Goal: Information Seeking & Learning: Understand process/instructions

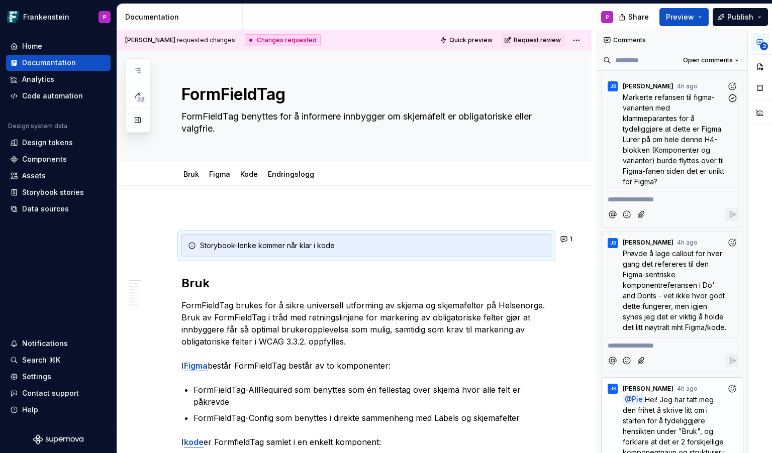
click at [655, 139] on span "Markerte refansen til figma-varianten med klammeparantes for å tydeliggjøre at …" at bounding box center [673, 139] width 103 height 93
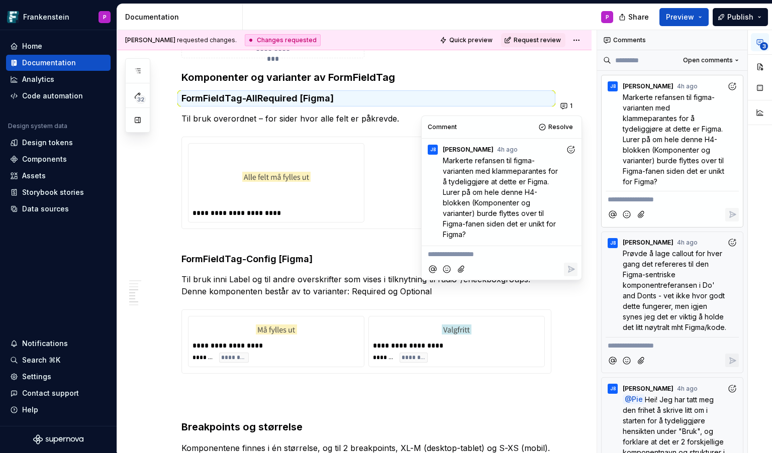
scroll to position [2743, 0]
click at [729, 84] on icon "Add reaction" at bounding box center [732, 86] width 10 height 10
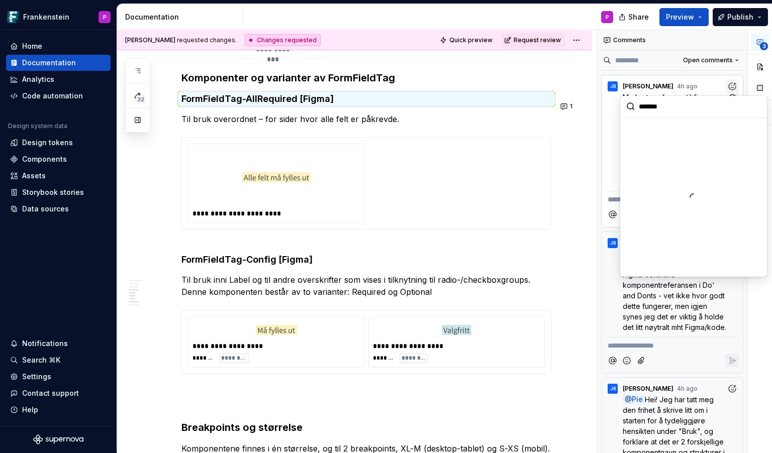
scroll to position [2763, 0]
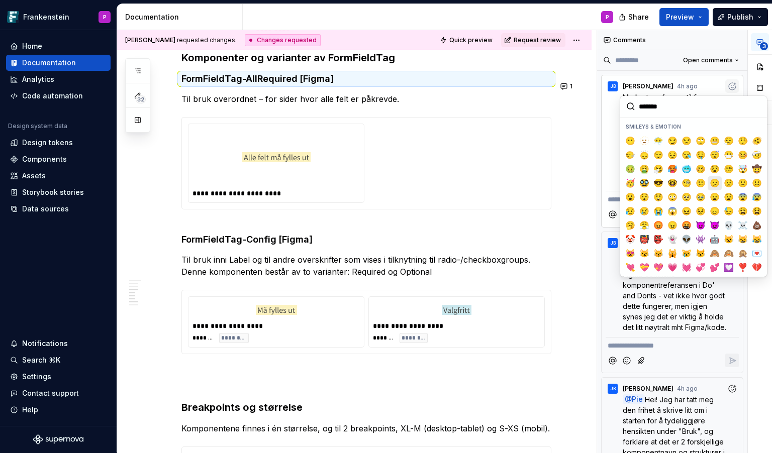
type textarea "*"
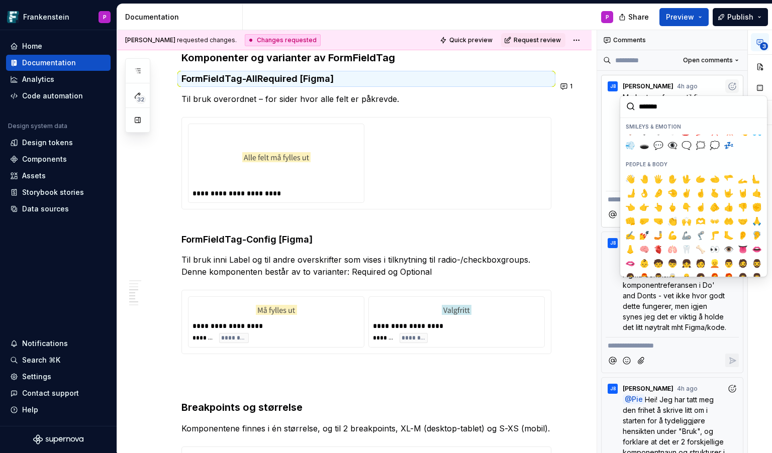
scroll to position [226, 0]
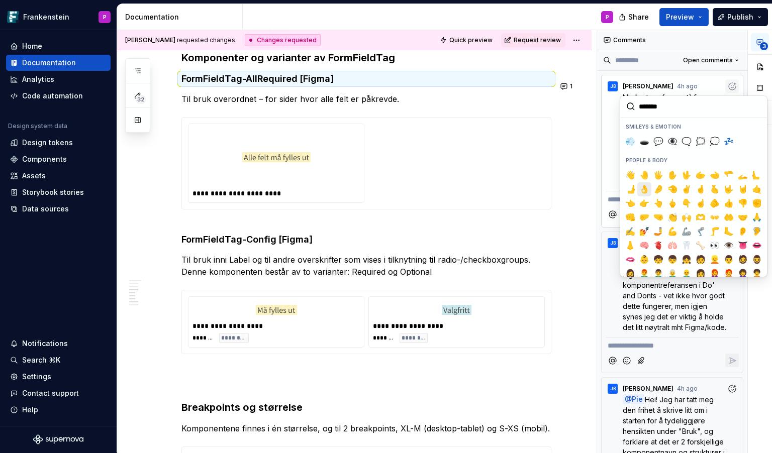
click at [644, 184] on span "👌" at bounding box center [644, 189] width 8 height 10
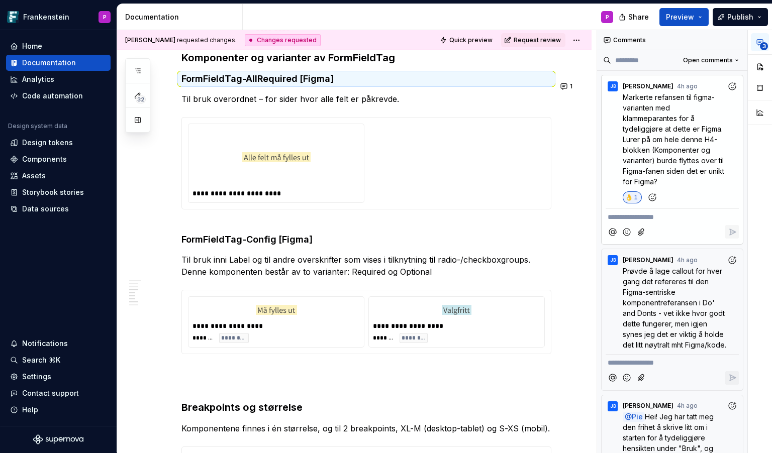
click at [632, 215] on p "**********" at bounding box center [671, 217] width 129 height 11
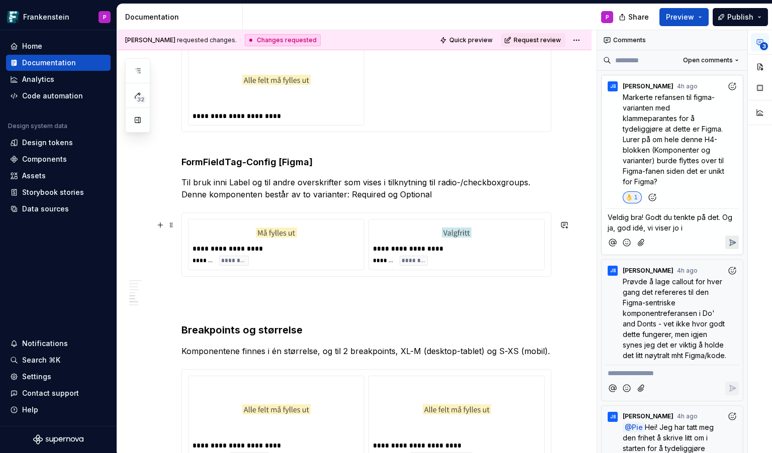
scroll to position [2839, 0]
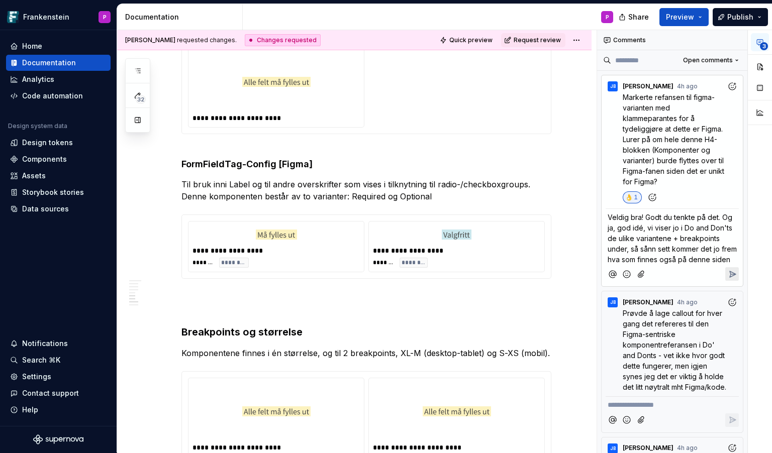
click at [628, 278] on icon "Add emoji" at bounding box center [626, 274] width 7 height 7
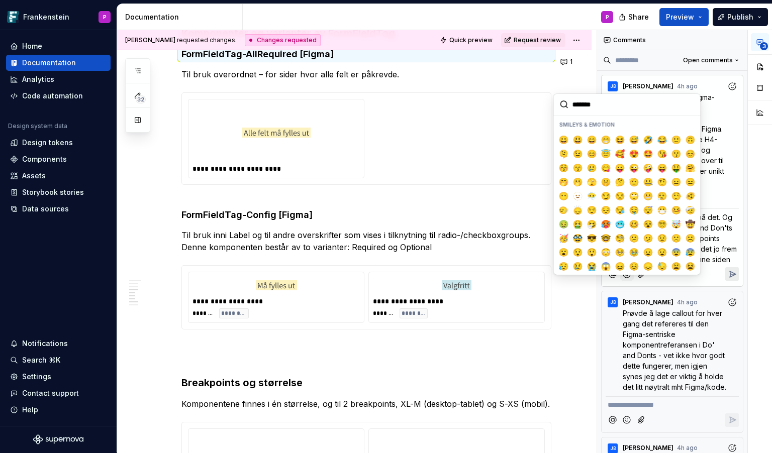
scroll to position [2763, 0]
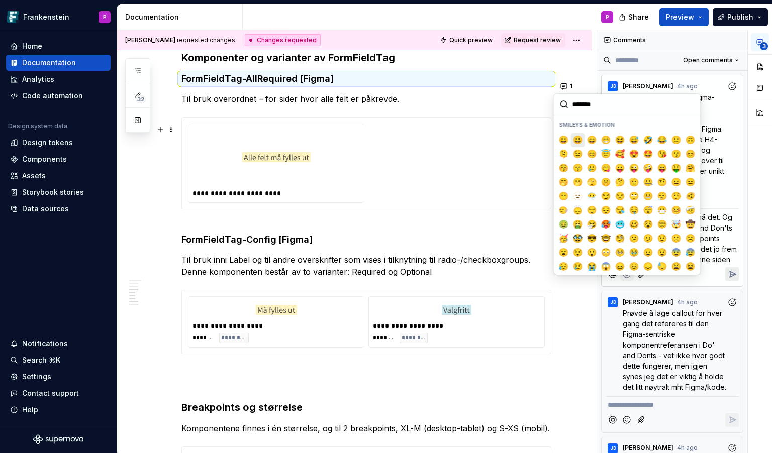
click at [577, 138] on span "😃" at bounding box center [578, 140] width 8 height 10
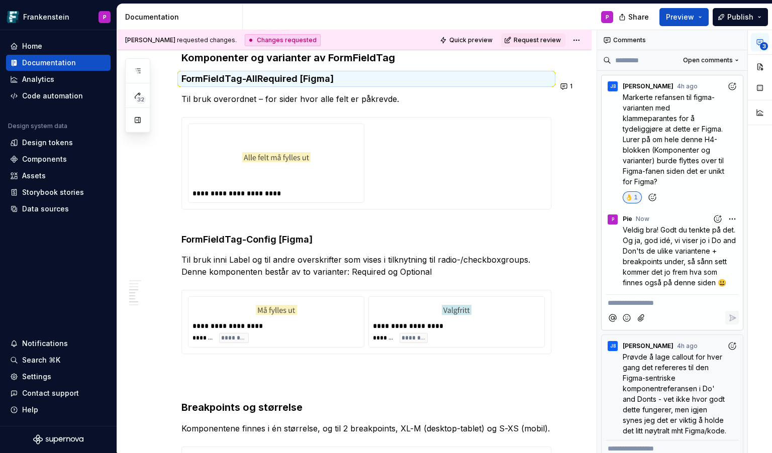
click at [730, 222] on div "**********" at bounding box center [684, 241] width 175 height 423
click at [706, 239] on span "Edit comment" at bounding box center [699, 238] width 47 height 10
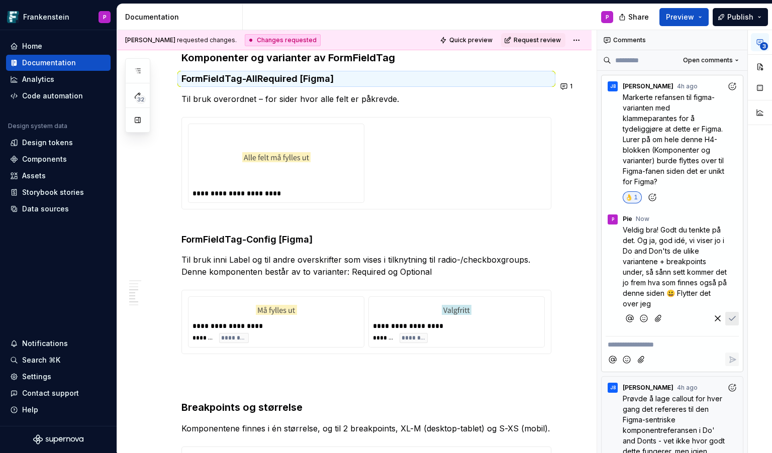
click at [646, 318] on icon "Add emoji" at bounding box center [644, 318] width 10 height 10
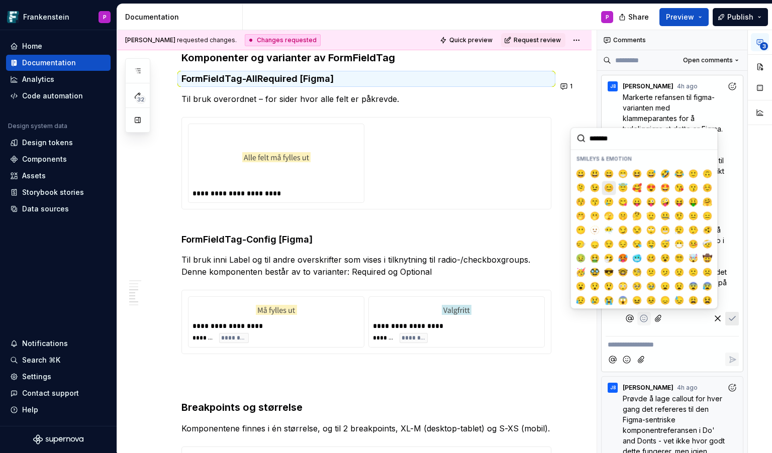
click at [610, 189] on span "😊" at bounding box center [609, 188] width 8 height 10
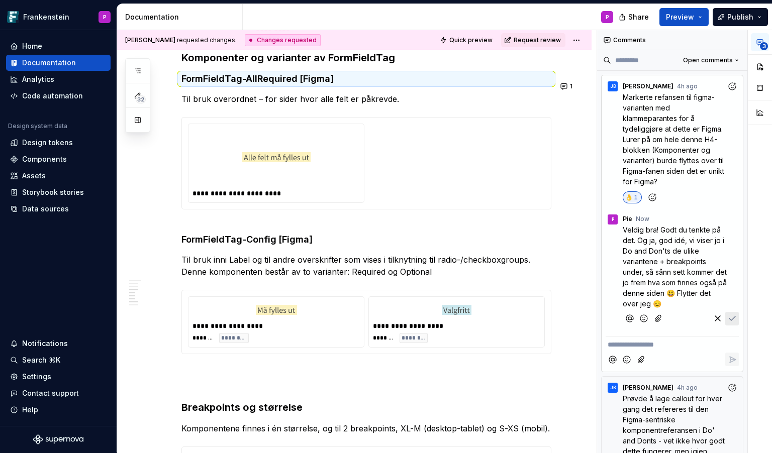
click at [732, 316] on icon "Save" at bounding box center [732, 318] width 10 height 10
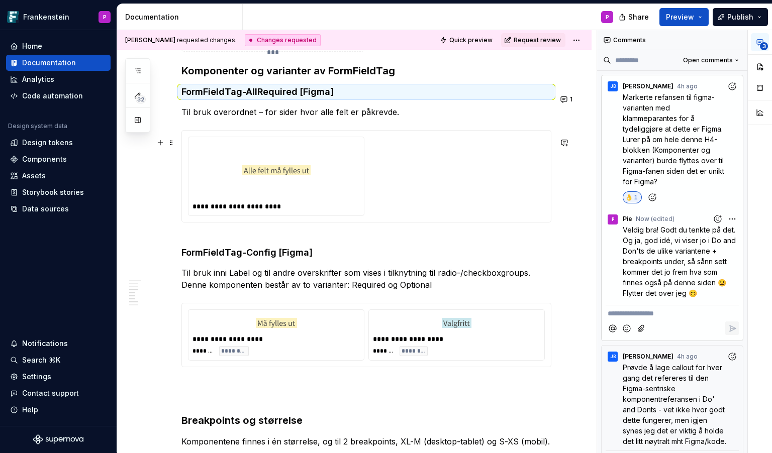
scroll to position [2744, 0]
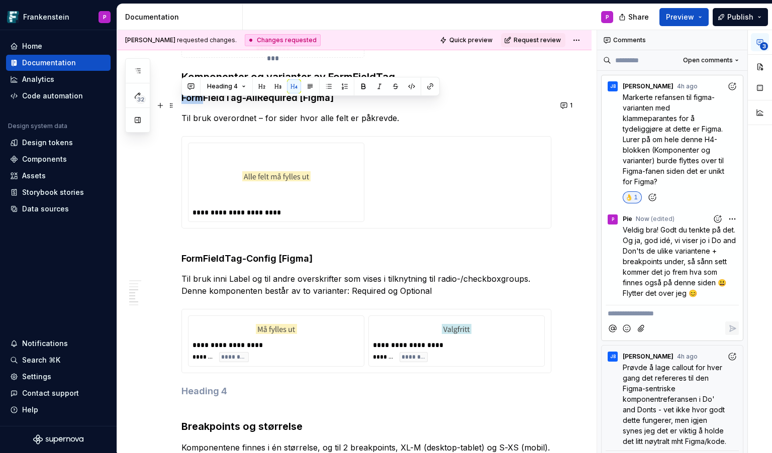
drag, startPoint x: 182, startPoint y: 83, endPoint x: 201, endPoint y: 108, distance: 31.2
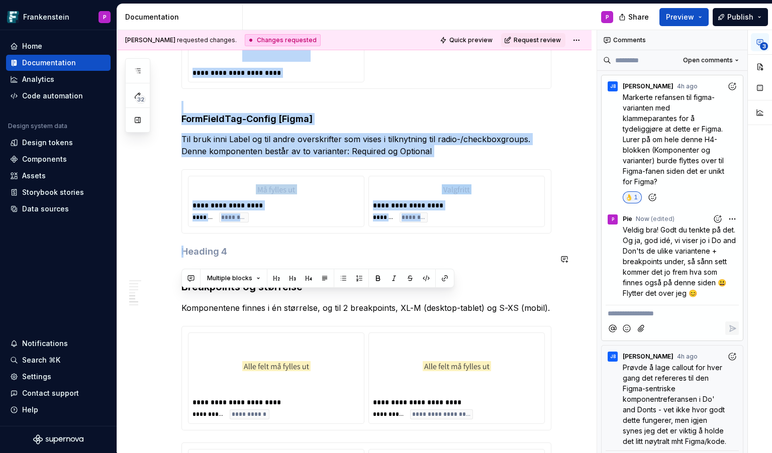
drag, startPoint x: 184, startPoint y: 85, endPoint x: 236, endPoint y: 250, distance: 172.9
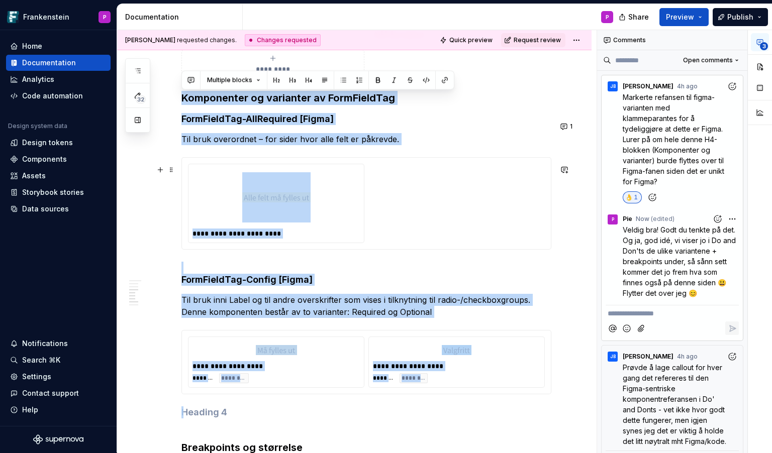
scroll to position [2722, 0]
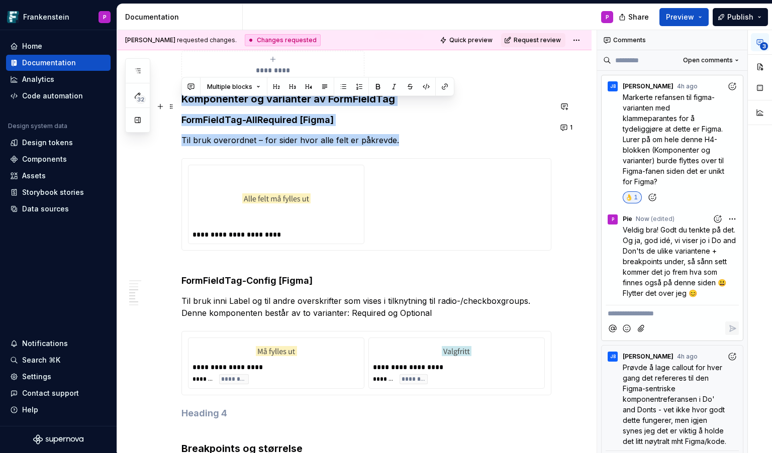
drag, startPoint x: 394, startPoint y: 150, endPoint x: 183, endPoint y: 104, distance: 216.0
copy div "Komponenter og varianter av FormFieldTag FormFieldTag-AllRequired [Figma] Til b…"
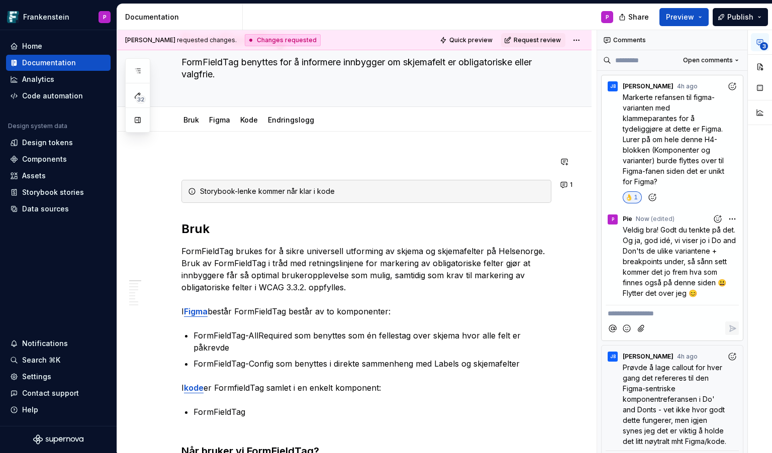
scroll to position [0, 0]
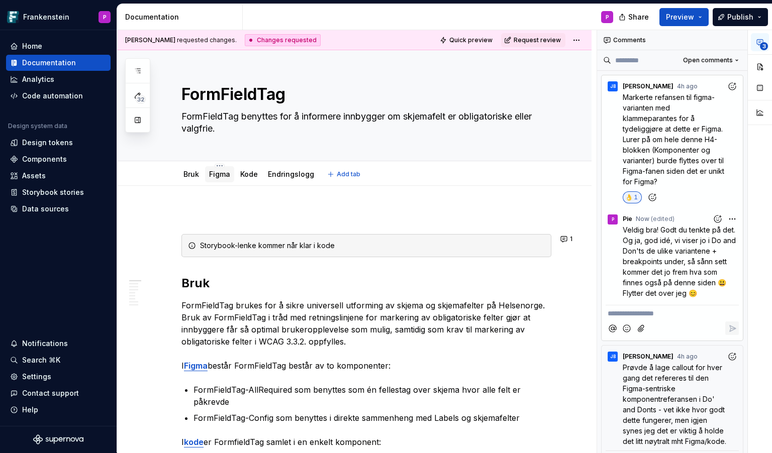
click at [213, 175] on link "Figma" at bounding box center [219, 174] width 21 height 9
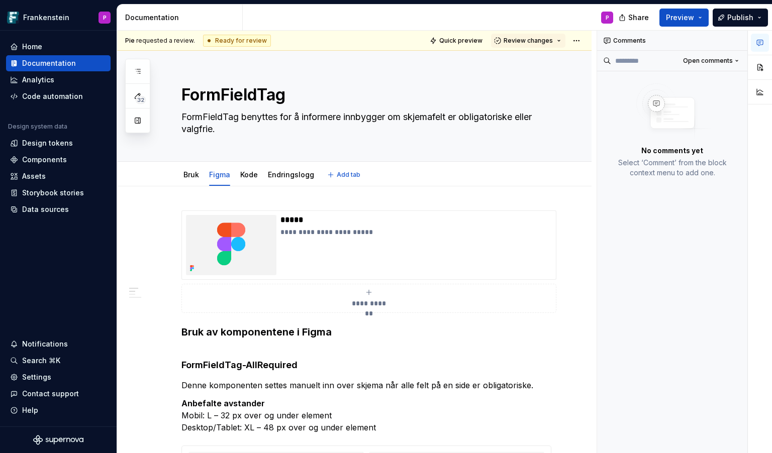
type textarea "*"
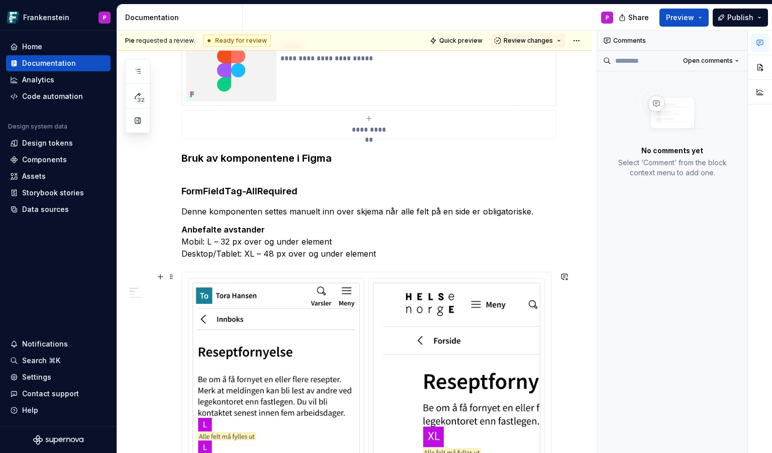
scroll to position [175, 0]
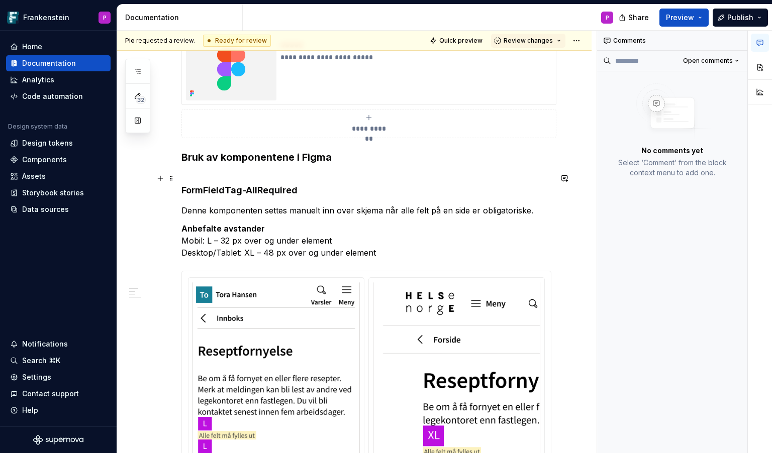
click at [310, 194] on h4 "FormFieldTag-AllRequired" at bounding box center [366, 184] width 370 height 24
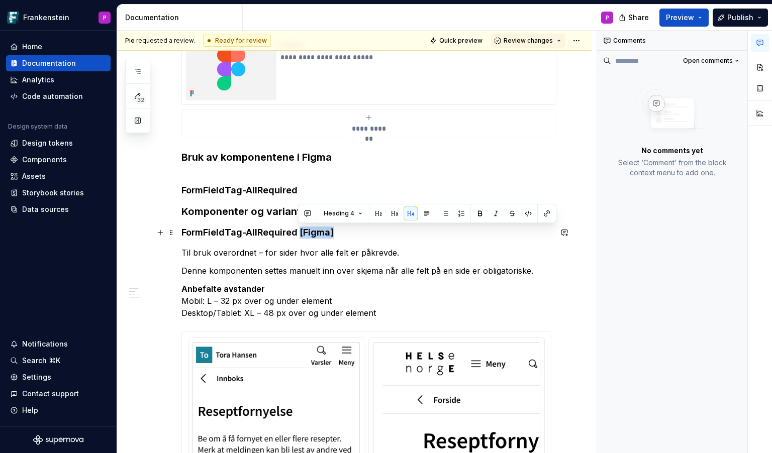
drag, startPoint x: 298, startPoint y: 233, endPoint x: 333, endPoint y: 235, distance: 34.7
click at [333, 235] on h4 "FormFieldTag-AllRequired [Figma]" at bounding box center [366, 233] width 370 height 12
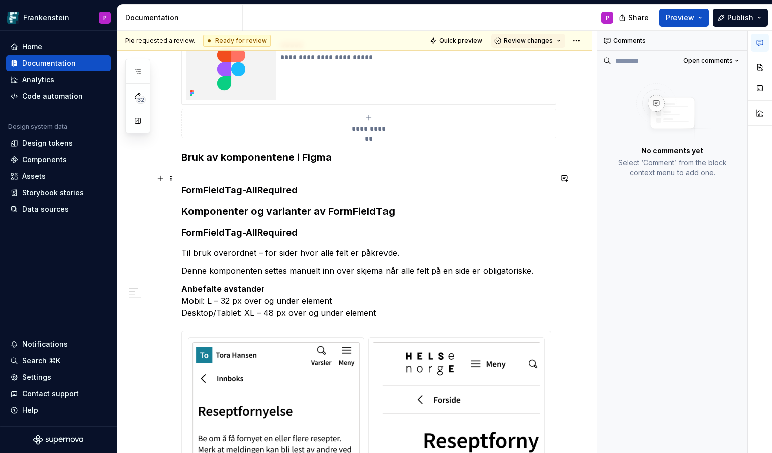
click at [312, 189] on h4 "FormFieldTag-AllRequired" at bounding box center [366, 184] width 370 height 24
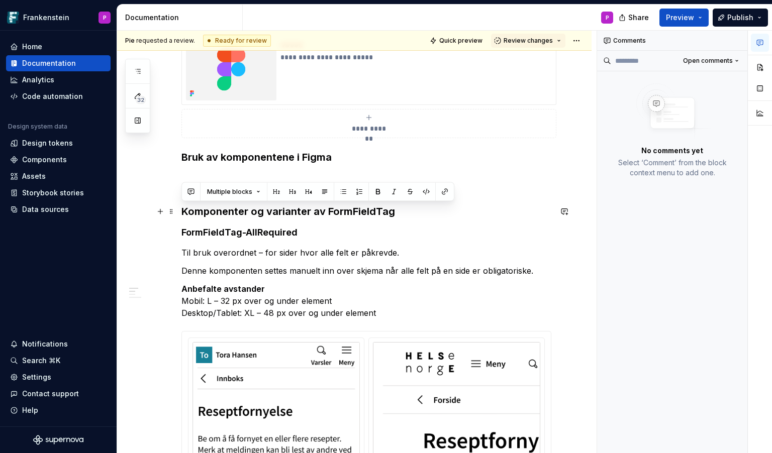
drag, startPoint x: 313, startPoint y: 227, endPoint x: 182, endPoint y: 213, distance: 131.4
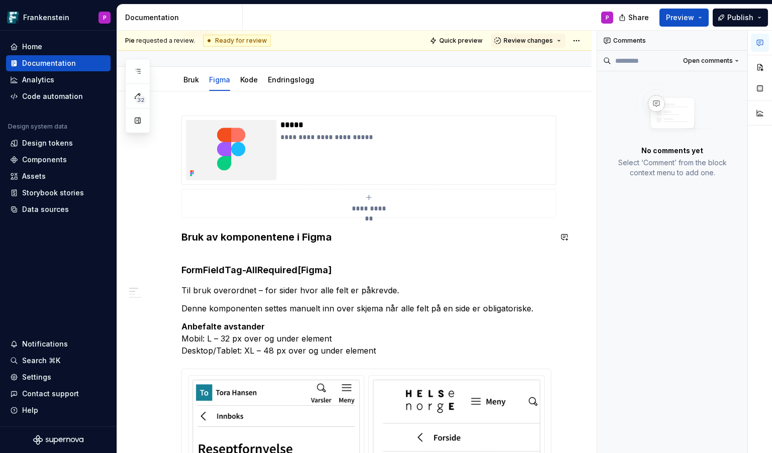
scroll to position [83, 0]
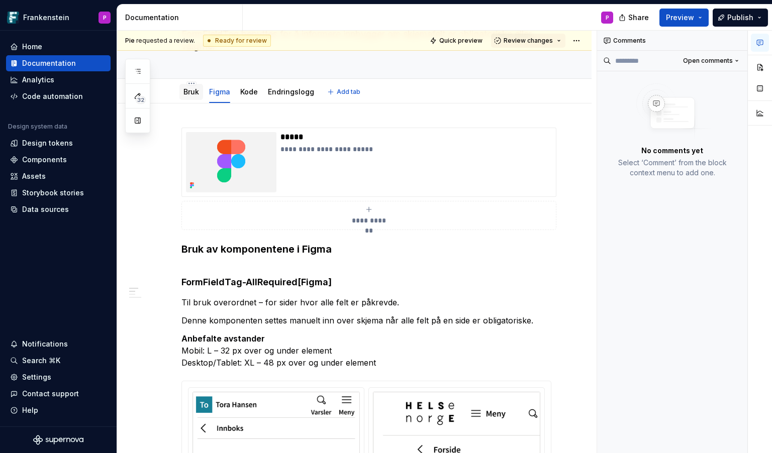
click at [190, 91] on link "Bruk" at bounding box center [191, 91] width 16 height 9
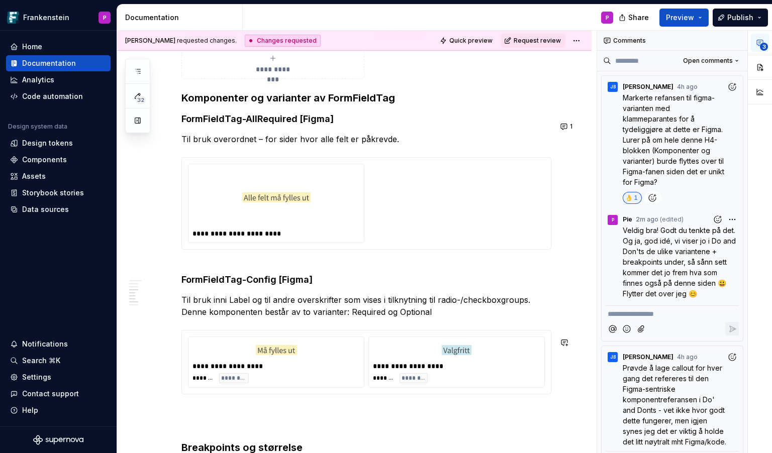
scroll to position [2718, 0]
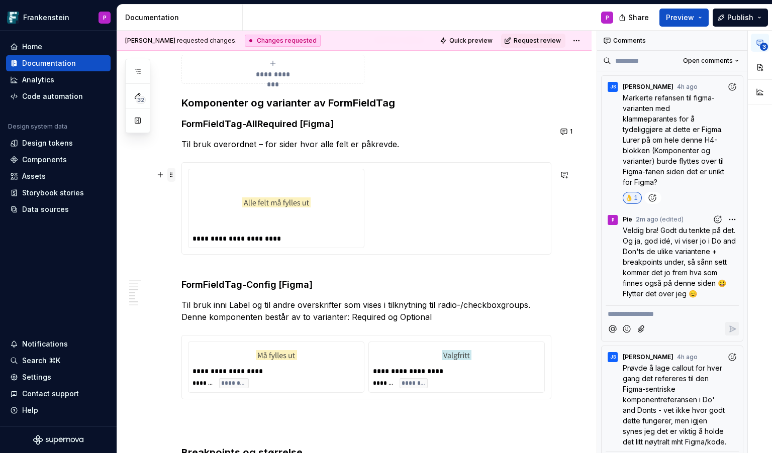
click at [171, 176] on span at bounding box center [171, 175] width 8 height 14
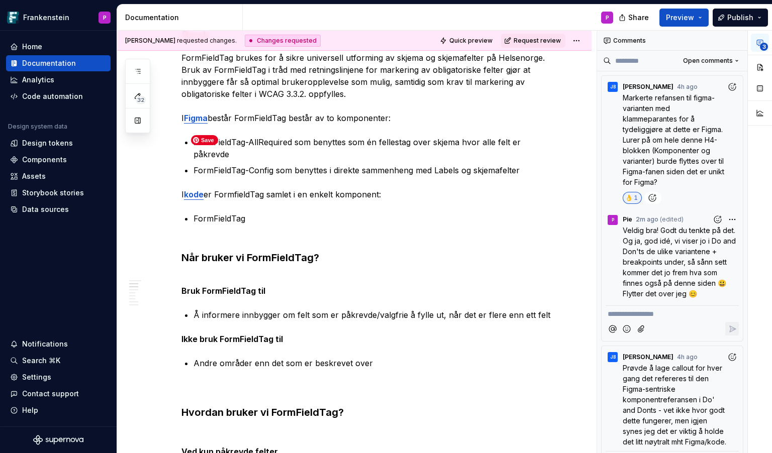
scroll to position [0, 0]
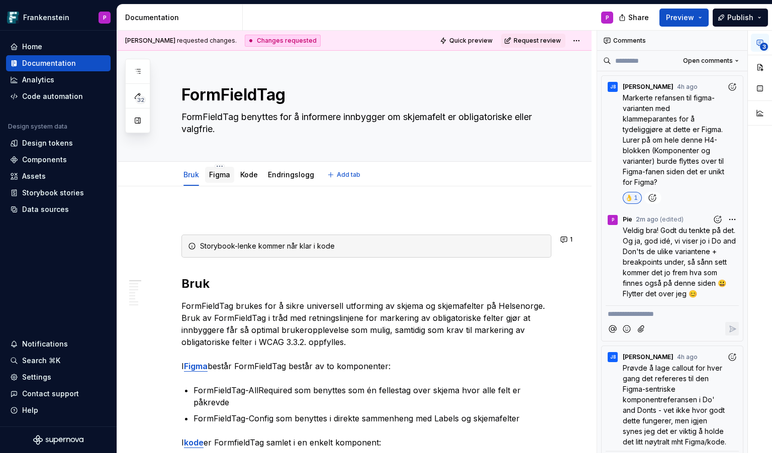
click at [219, 176] on link "Figma" at bounding box center [219, 174] width 21 height 9
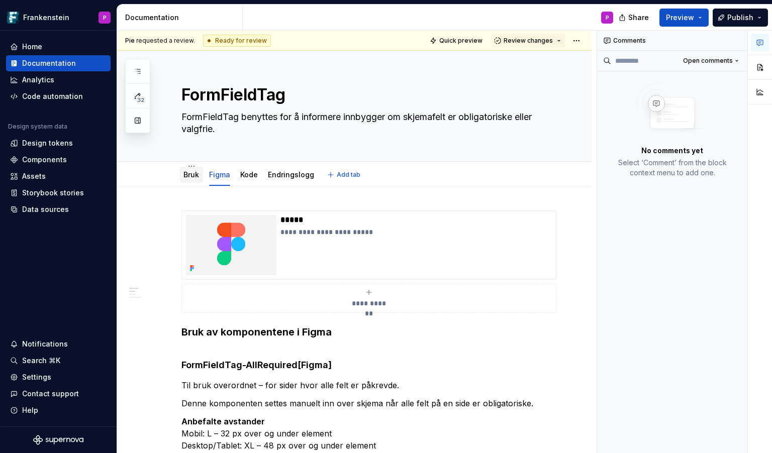
click at [191, 174] on link "Bruk" at bounding box center [191, 174] width 16 height 9
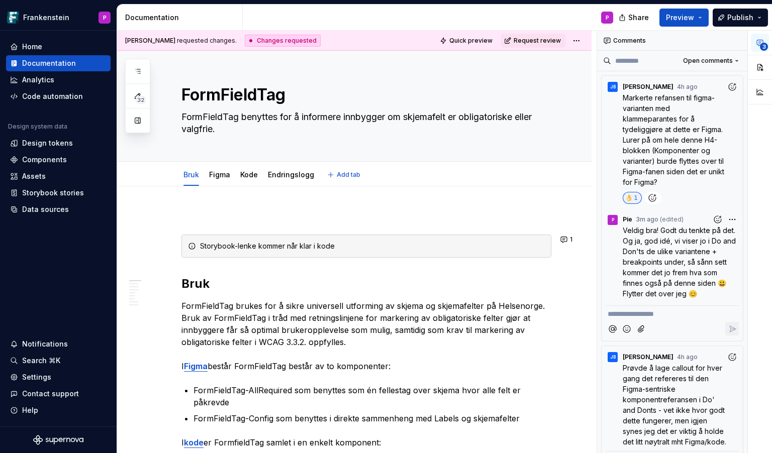
type textarea "*"
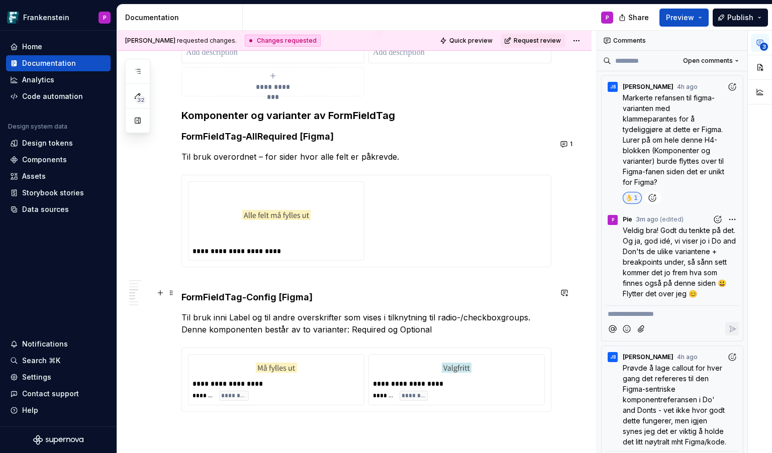
scroll to position [2709, 0]
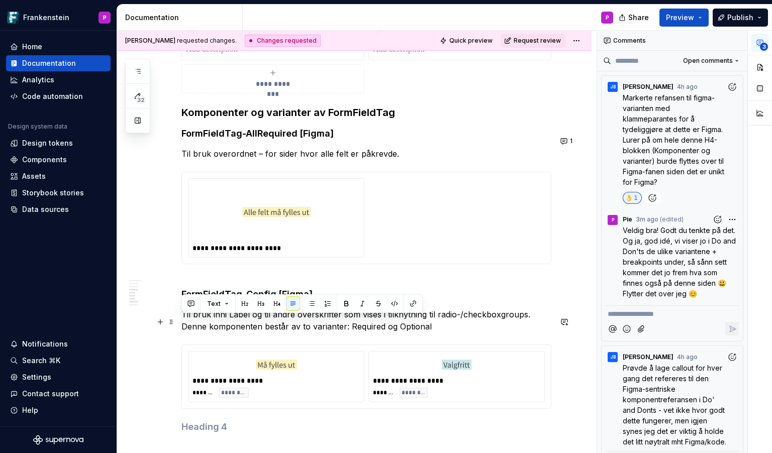
drag, startPoint x: 182, startPoint y: 321, endPoint x: 434, endPoint y: 333, distance: 251.5
click at [434, 333] on p "Til bruk inni Label og til andre overskrifter som vises i tilknytning til radio…" at bounding box center [366, 320] width 370 height 24
copy p "Til bruk inni Label og til andre overskrifter som vises i tilknytning til radio…"
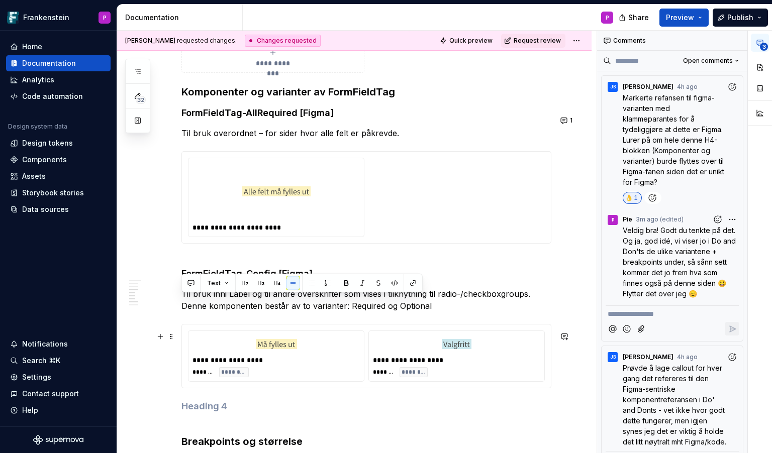
scroll to position [2718, 0]
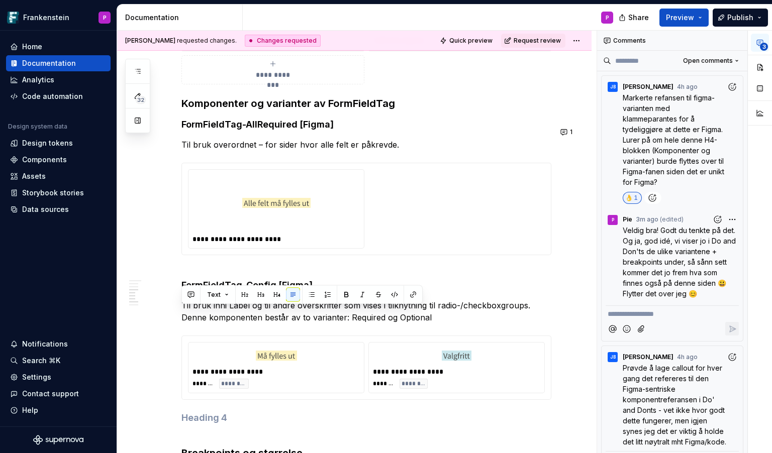
click at [625, 315] on p "**********" at bounding box center [671, 314] width 129 height 11
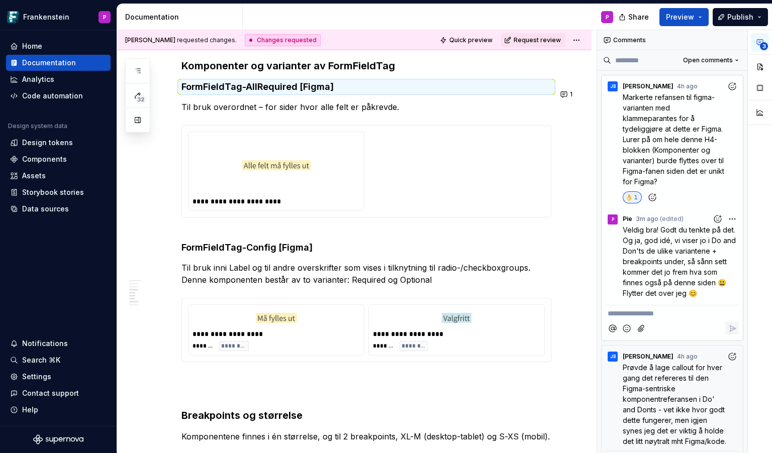
scroll to position [2763, 0]
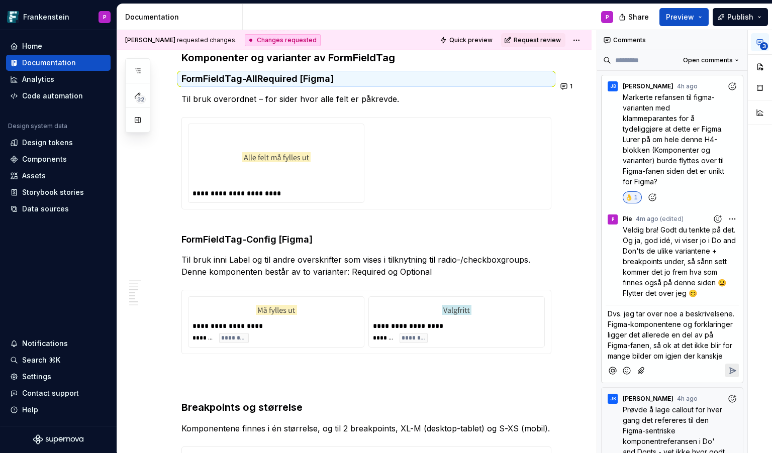
click at [625, 370] on icon "Add emoji" at bounding box center [626, 371] width 10 height 10
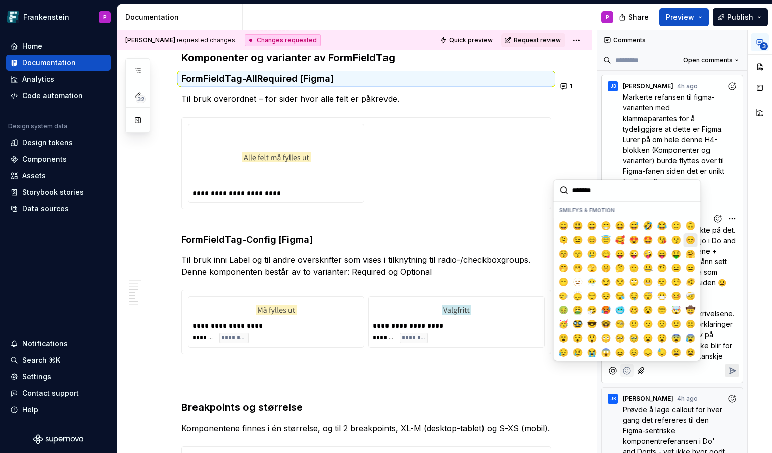
click at [690, 238] on span "☺️" at bounding box center [690, 240] width 8 height 10
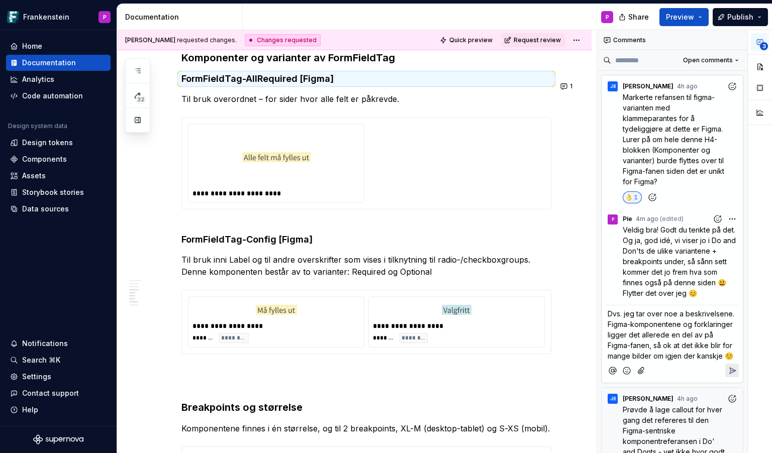
click at [672, 357] on span "Dvs. jeg tar over noe a beskrivelsene. Figma-komponentene og forklaringer ligge…" at bounding box center [671, 334] width 129 height 51
click at [732, 371] on icon "Reply" at bounding box center [732, 371] width 6 height 6
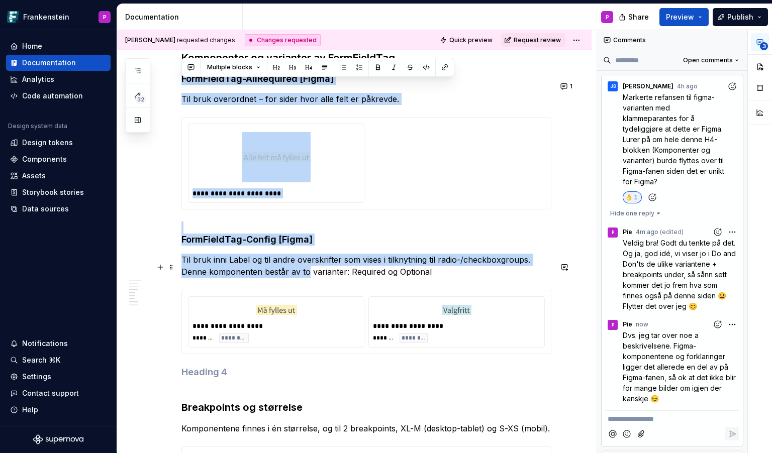
drag, startPoint x: 434, startPoint y: 281, endPoint x: 308, endPoint y: 275, distance: 125.7
click at [308, 275] on p "Til bruk inni Label og til andre overskrifter som vises i tilknytning til radio…" at bounding box center [366, 266] width 370 height 24
click at [274, 271] on p "Til bruk inni Label og til andre overskrifter som vises i tilknytning til radio…" at bounding box center [366, 266] width 370 height 24
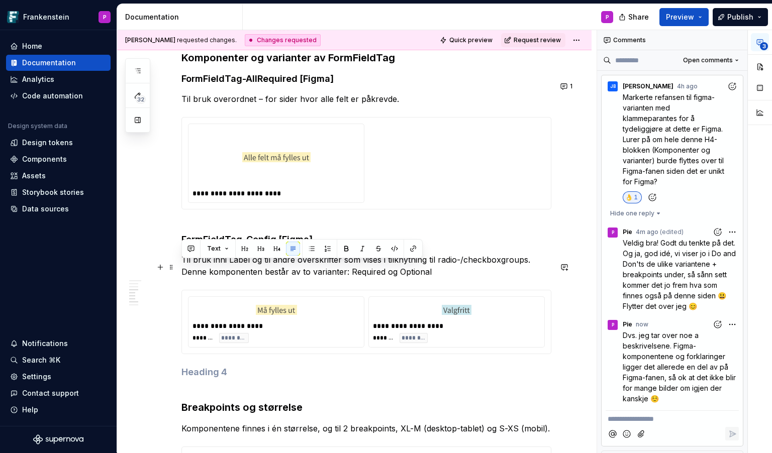
drag, startPoint x: 181, startPoint y: 265, endPoint x: 441, endPoint y: 278, distance: 259.6
click at [441, 278] on p "Til bruk inni Label og til andre overskrifter som vises i tilknytning til radio…" at bounding box center [366, 266] width 370 height 24
copy p "Til bruk inni Label og til andre overskrifter som vises i tilknytning til radio…"
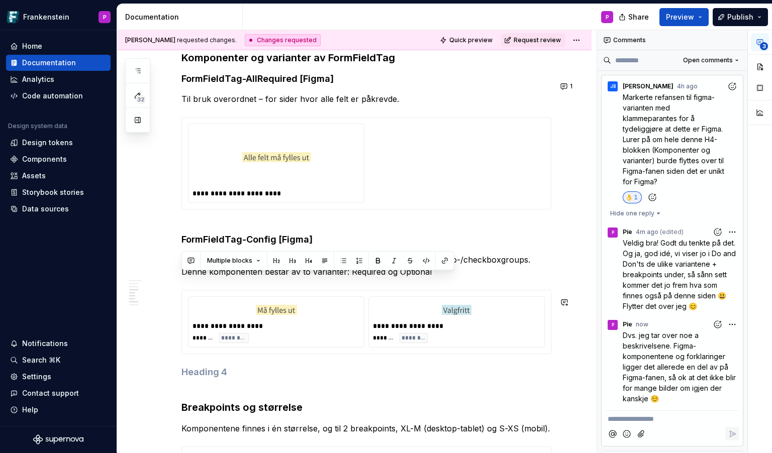
drag, startPoint x: 183, startPoint y: 382, endPoint x: 189, endPoint y: 287, distance: 95.6
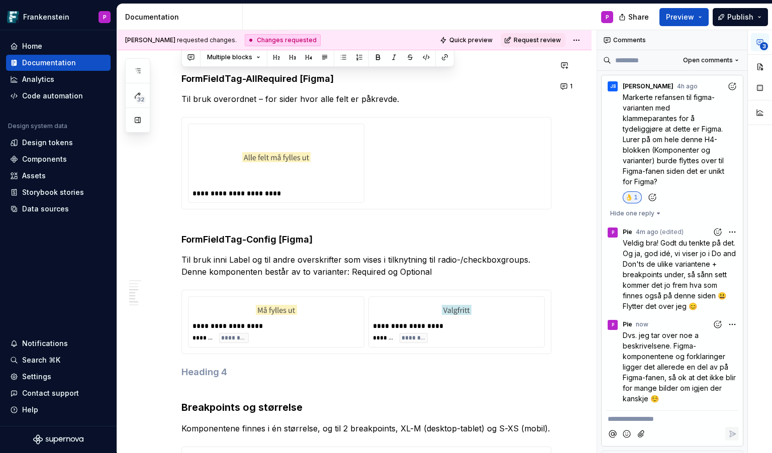
scroll to position [2752, 0]
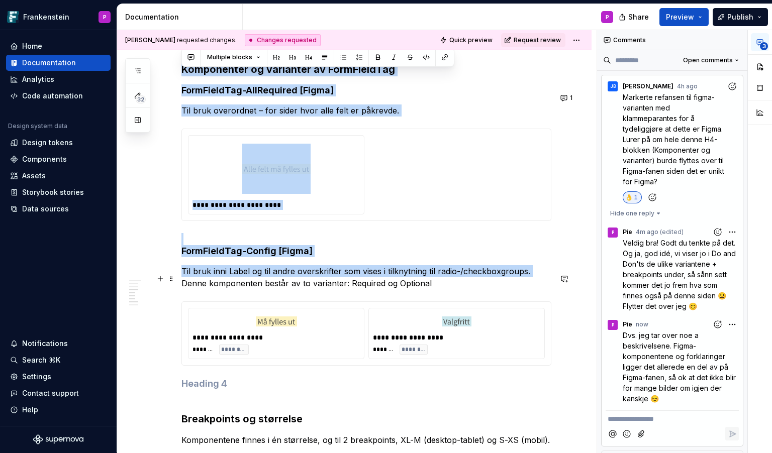
drag, startPoint x: 182, startPoint y: 66, endPoint x: 177, endPoint y: 294, distance: 227.6
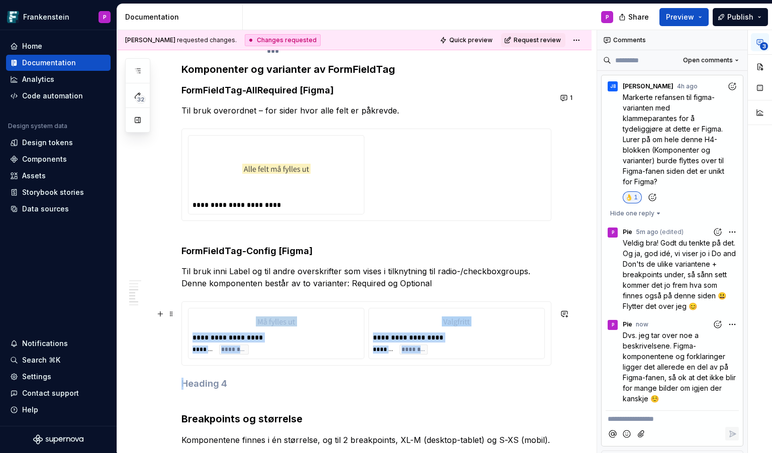
drag, startPoint x: 191, startPoint y: 393, endPoint x: 194, endPoint y: 321, distance: 72.9
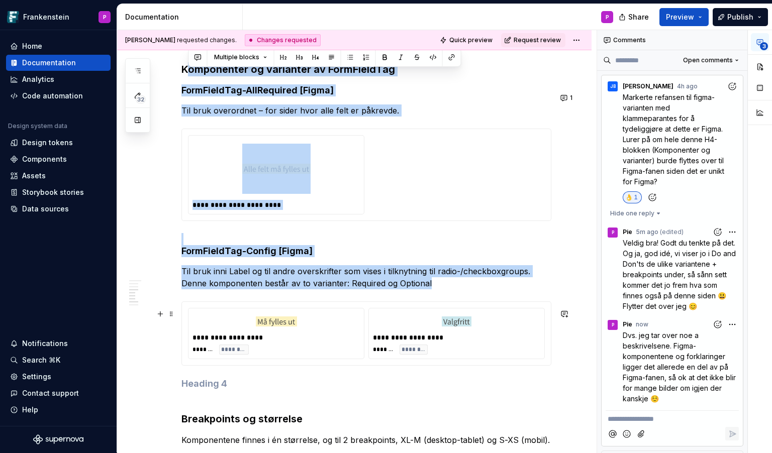
drag, startPoint x: 185, startPoint y: 78, endPoint x: 201, endPoint y: 366, distance: 288.3
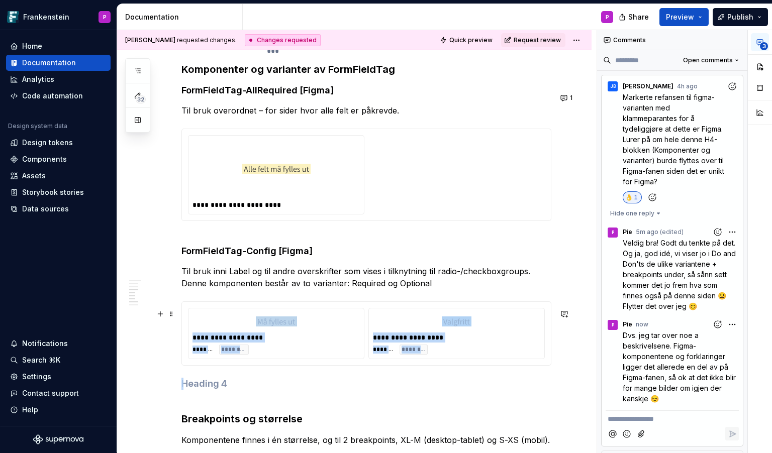
drag, startPoint x: 194, startPoint y: 395, endPoint x: 194, endPoint y: 363, distance: 32.7
drag, startPoint x: 196, startPoint y: 389, endPoint x: 192, endPoint y: 364, distance: 25.0
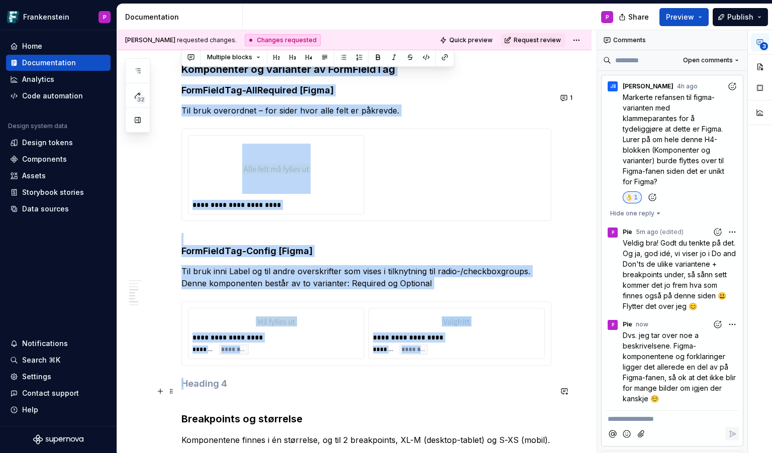
drag, startPoint x: 183, startPoint y: 76, endPoint x: 200, endPoint y: 394, distance: 318.5
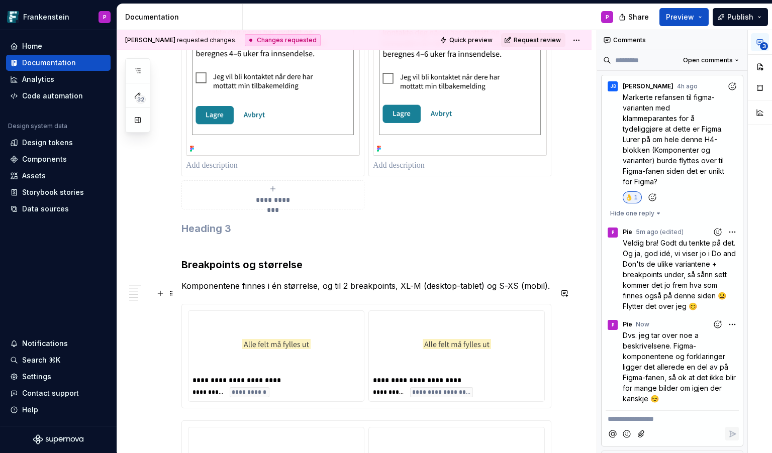
scroll to position [2581, 0]
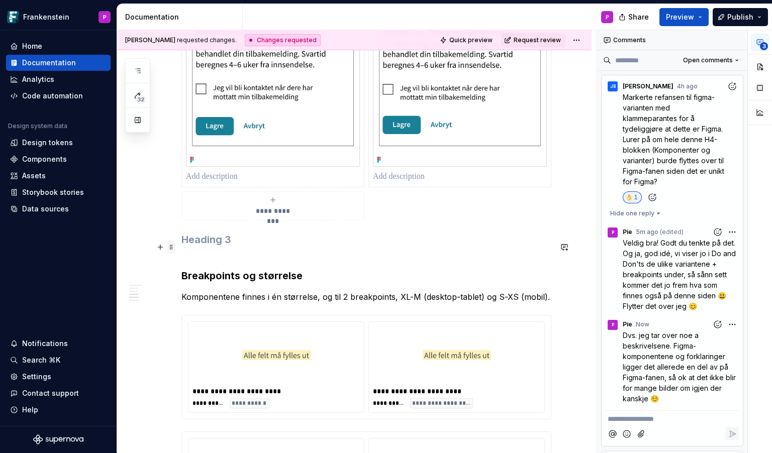
click at [173, 248] on span at bounding box center [171, 247] width 8 height 14
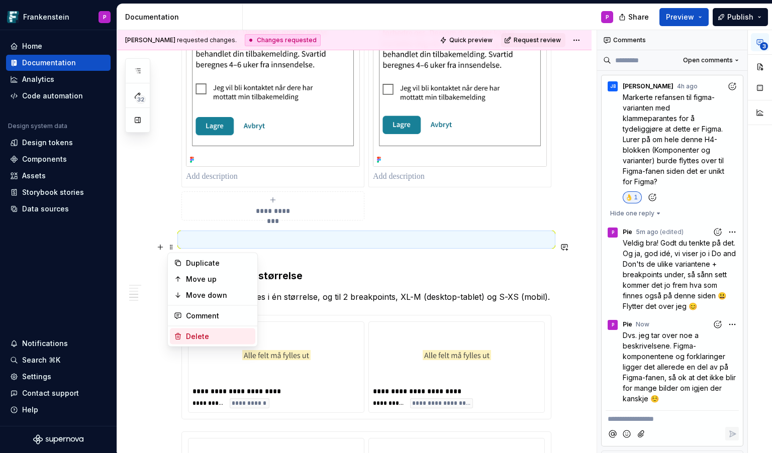
click at [188, 334] on div "Delete" at bounding box center [218, 337] width 65 height 10
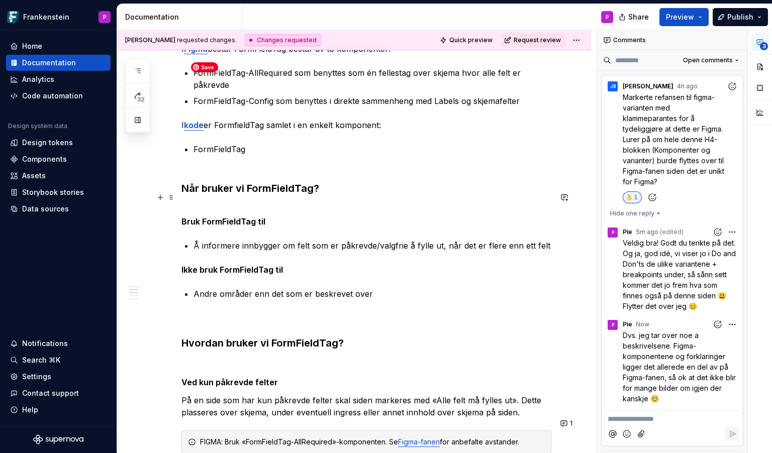
scroll to position [0, 0]
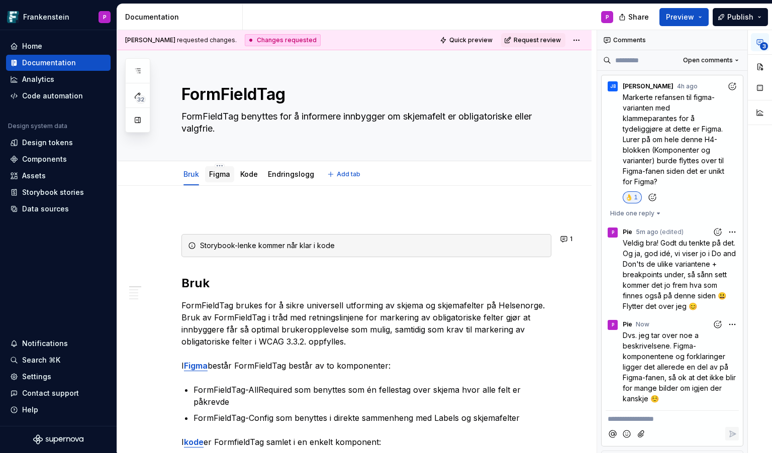
click at [223, 176] on link "Figma" at bounding box center [219, 174] width 21 height 9
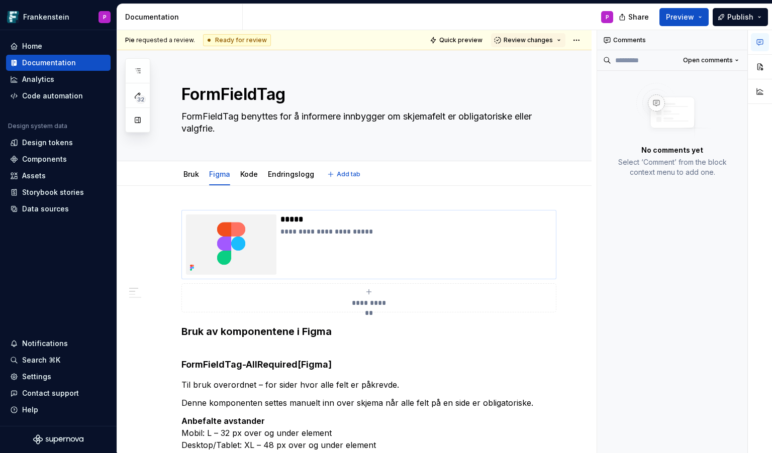
type textarea "*"
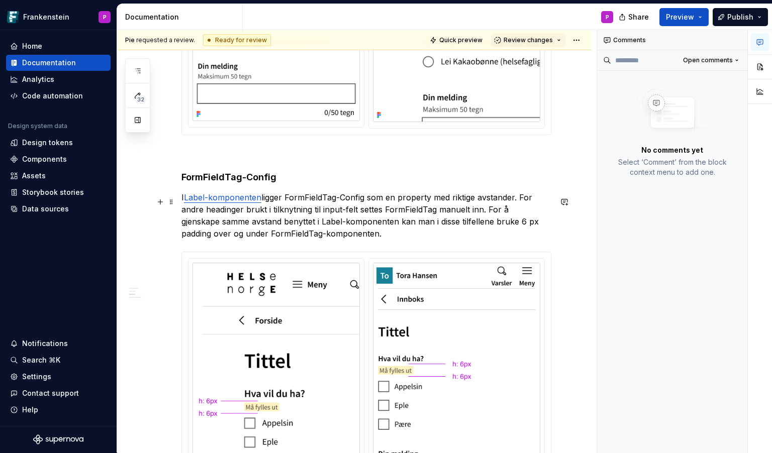
scroll to position [640, 0]
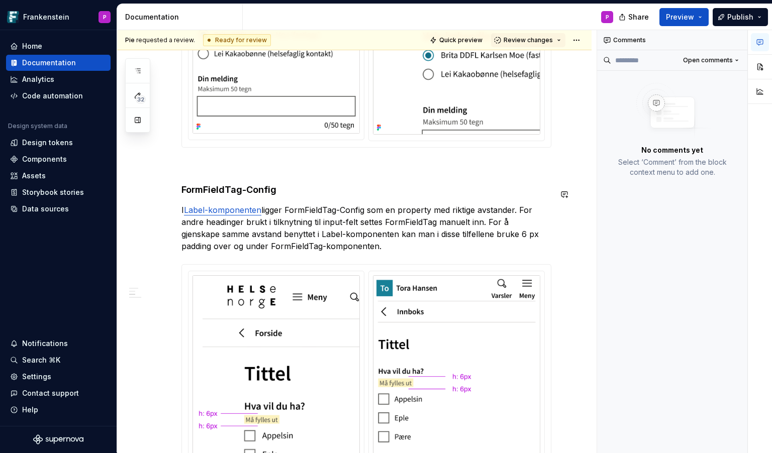
click at [286, 200] on div "**********" at bounding box center [366, 375] width 370 height 1610
click at [284, 196] on h4 "FormFieldTag-Config" at bounding box center [366, 190] width 370 height 12
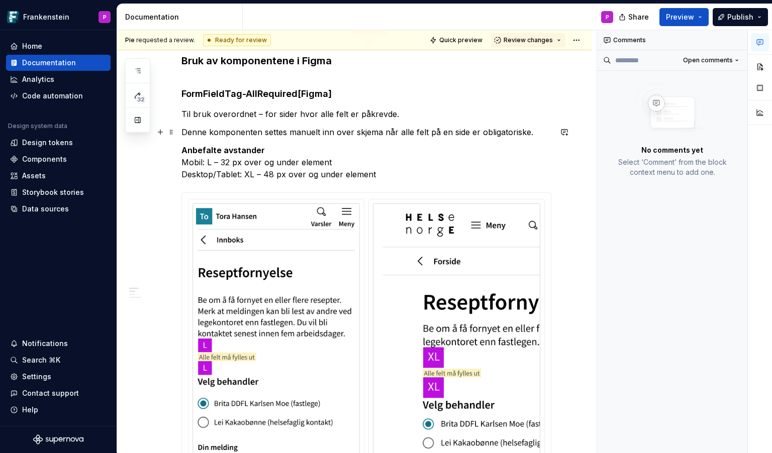
scroll to position [265, 0]
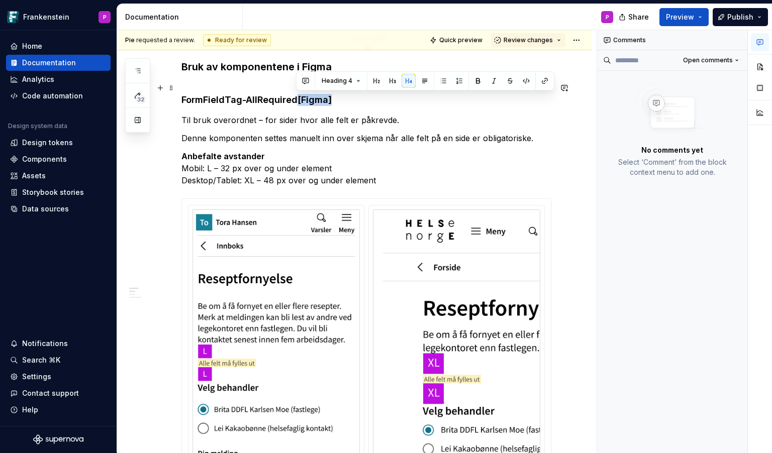
drag, startPoint x: 296, startPoint y: 100, endPoint x: 331, endPoint y: 100, distance: 34.7
click at [331, 100] on h4 "FormFieldTag-AllRequired [Figma]" at bounding box center [366, 94] width 370 height 24
copy h4 "[Figma]"
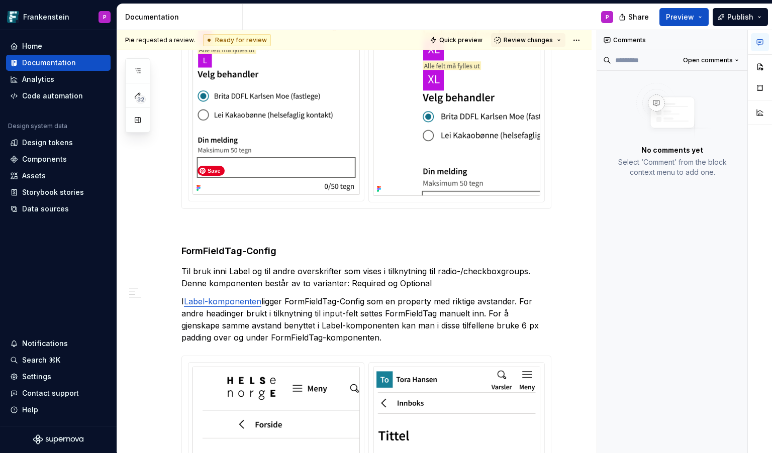
scroll to position [582, 0]
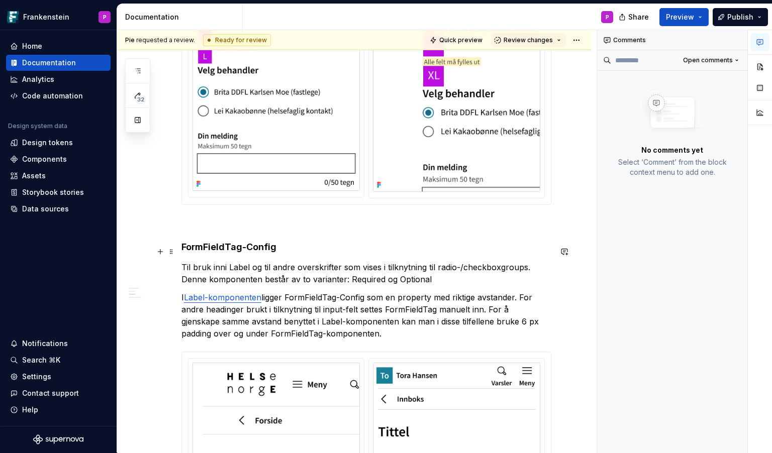
click at [280, 253] on h4 "FormFieldTag-Config" at bounding box center [366, 247] width 370 height 12
click at [276, 252] on strong "FormFieldTag-Config" at bounding box center [228, 247] width 95 height 11
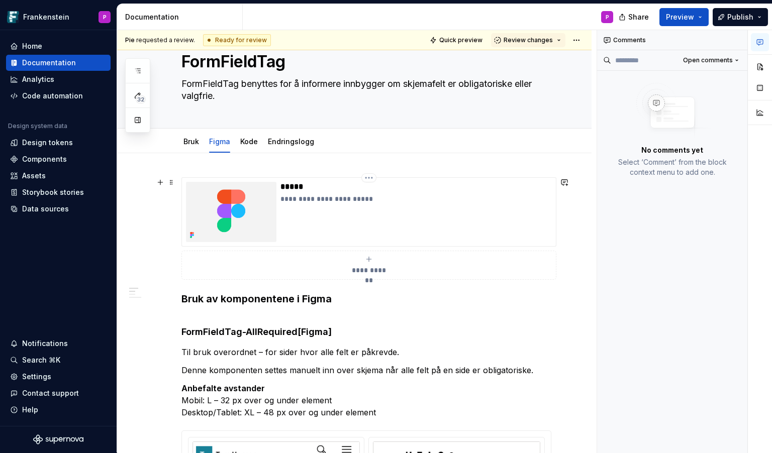
scroll to position [0, 0]
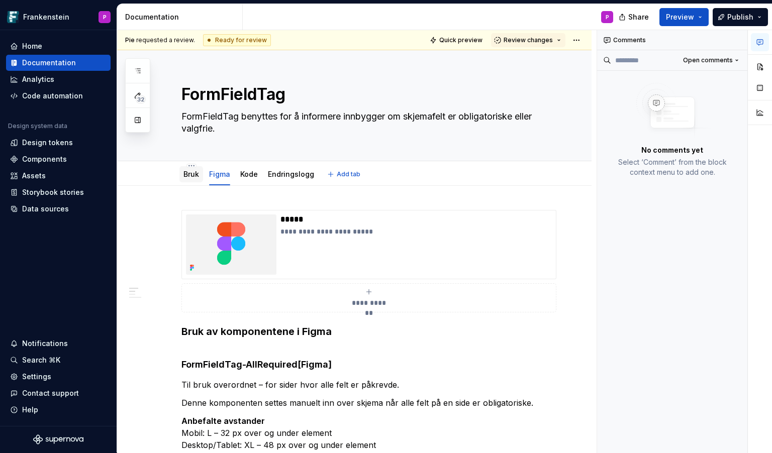
click at [187, 177] on link "Bruk" at bounding box center [191, 174] width 16 height 9
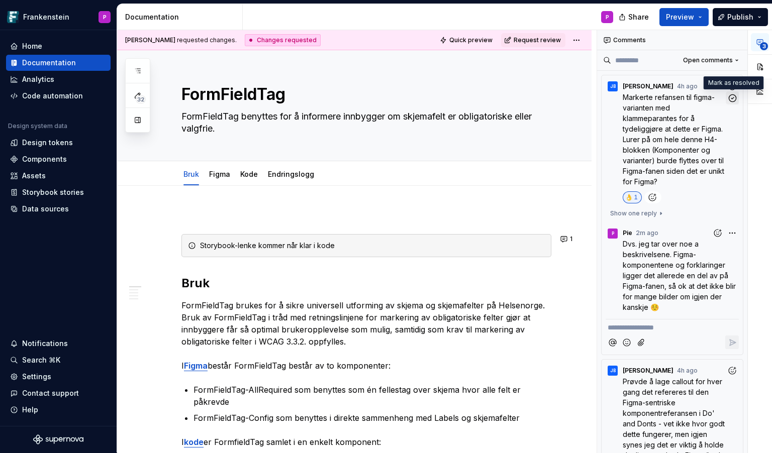
click at [735, 98] on icon "button" at bounding box center [732, 98] width 10 height 10
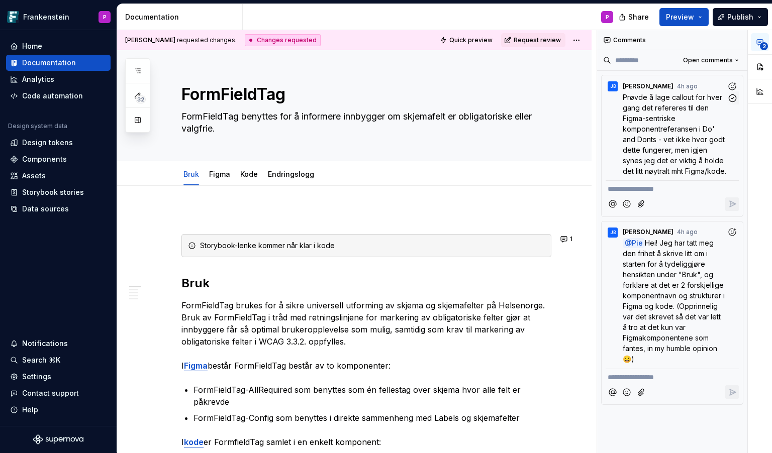
click at [680, 127] on span "Prøvde å lage callout for hver gang det refereres til den Figma-sentriske kompo…" at bounding box center [674, 134] width 104 height 82
type textarea "*"
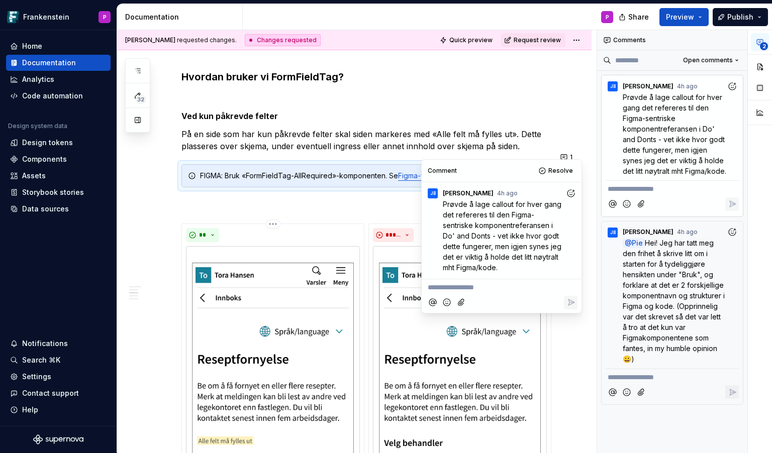
scroll to position [570, 0]
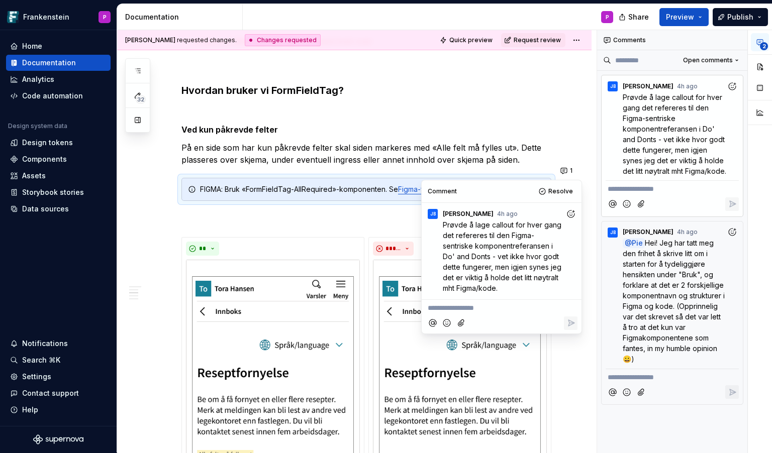
click at [567, 214] on icon "Add reaction" at bounding box center [571, 214] width 10 height 10
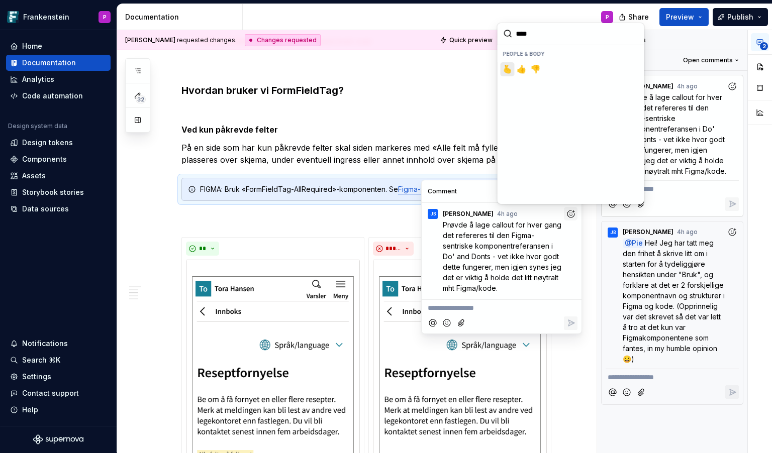
type input "*****"
click at [516, 69] on button "👍️" at bounding box center [521, 69] width 14 height 14
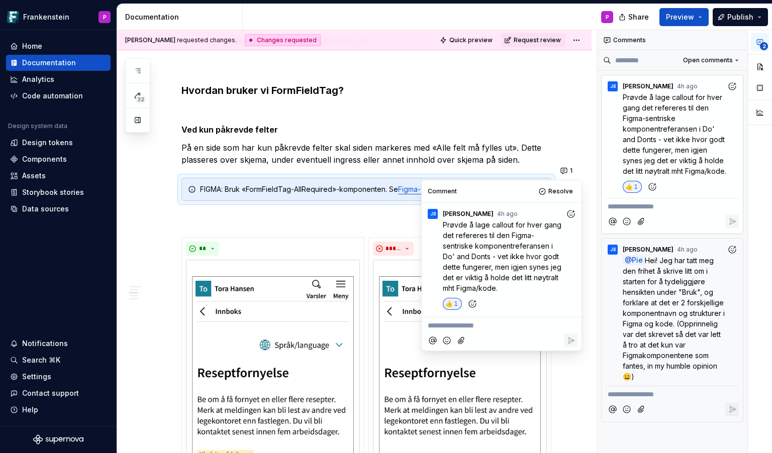
click at [448, 325] on p "**********" at bounding box center [502, 326] width 148 height 11
click at [572, 339] on icon "Reply" at bounding box center [571, 341] width 10 height 10
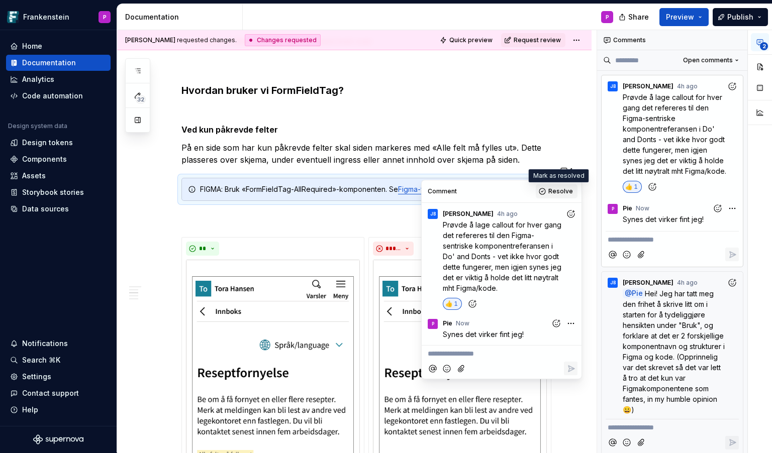
click at [544, 192] on button "Resolve" at bounding box center [557, 191] width 42 height 14
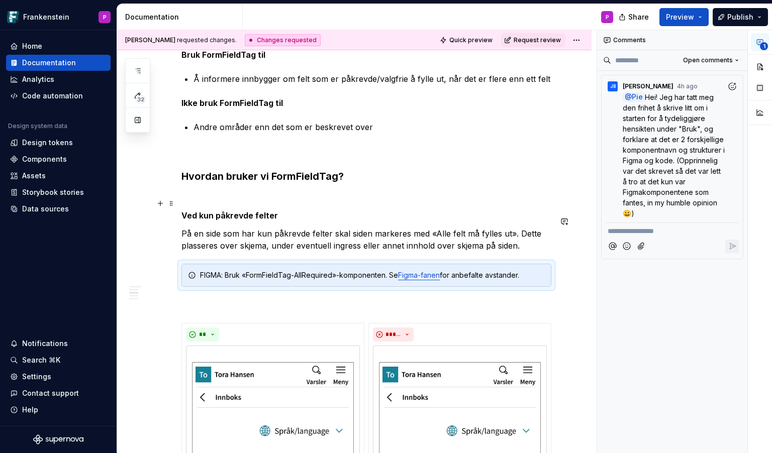
scroll to position [458, 0]
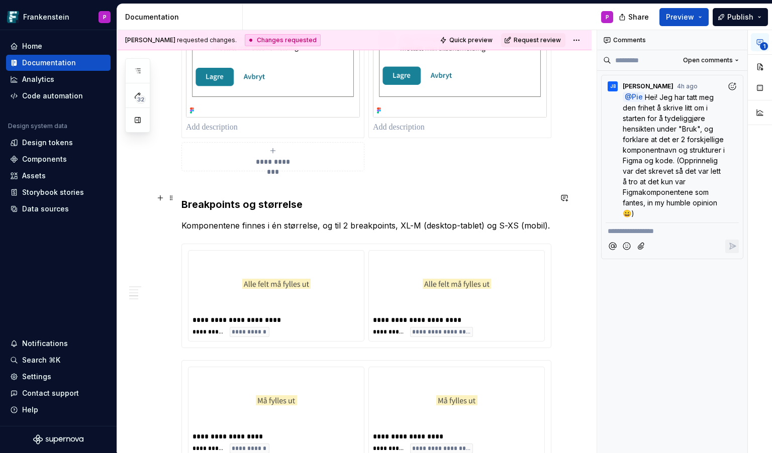
scroll to position [2632, 0]
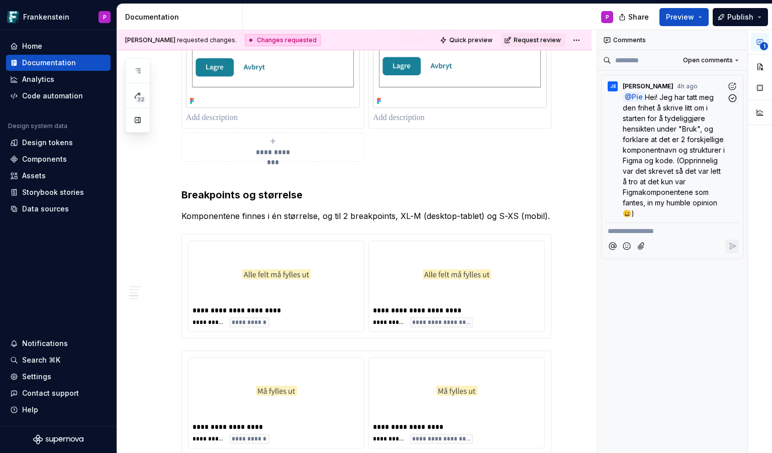
click at [658, 163] on span "Hei! Jeg har tatt meg den frihet å skrive litt om i starten for å tydeliggjøre …" at bounding box center [674, 155] width 104 height 125
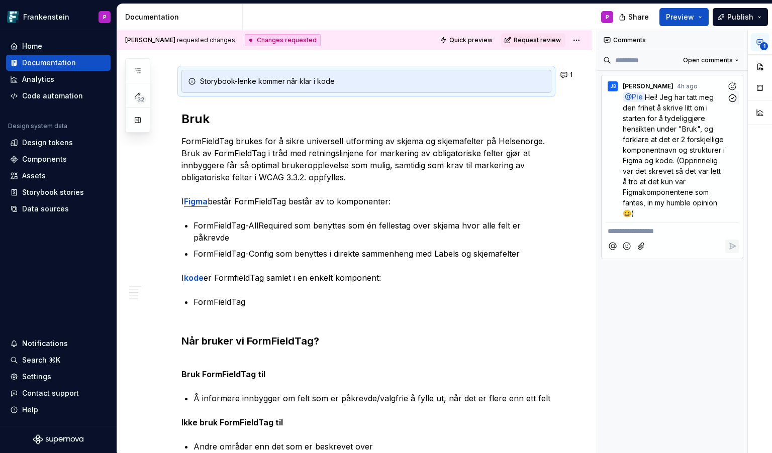
scroll to position [154, 0]
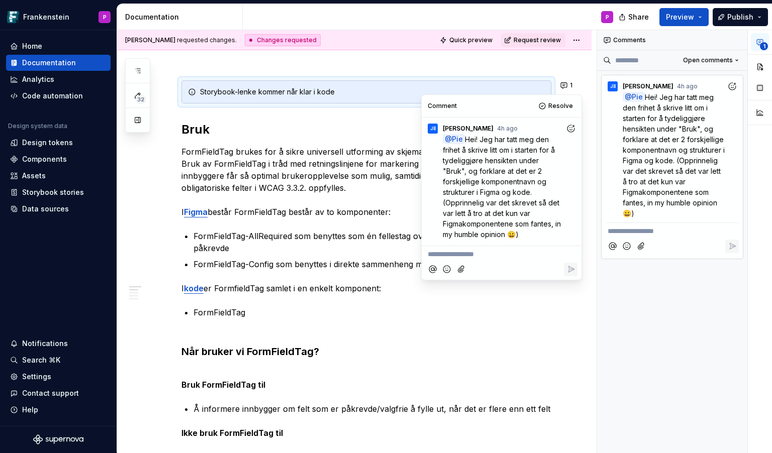
click at [266, 182] on p "FormFieldTag brukes for å sikre universell utforming av skjema og skjemafelter …" at bounding box center [366, 182] width 370 height 72
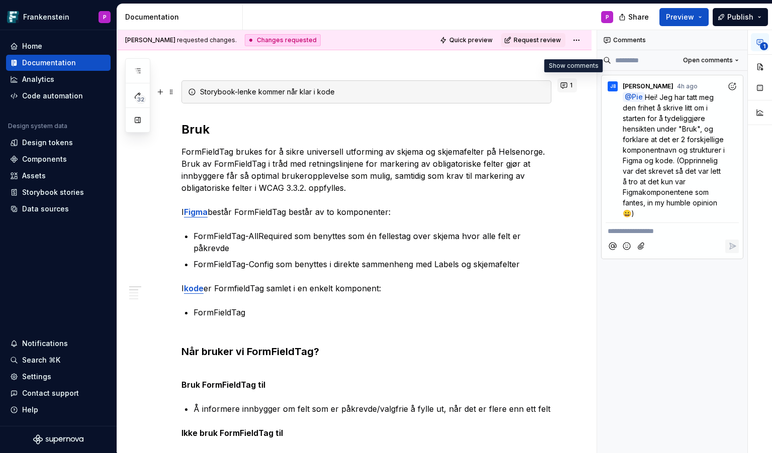
click at [567, 84] on button "1" at bounding box center [567, 85] width 20 height 14
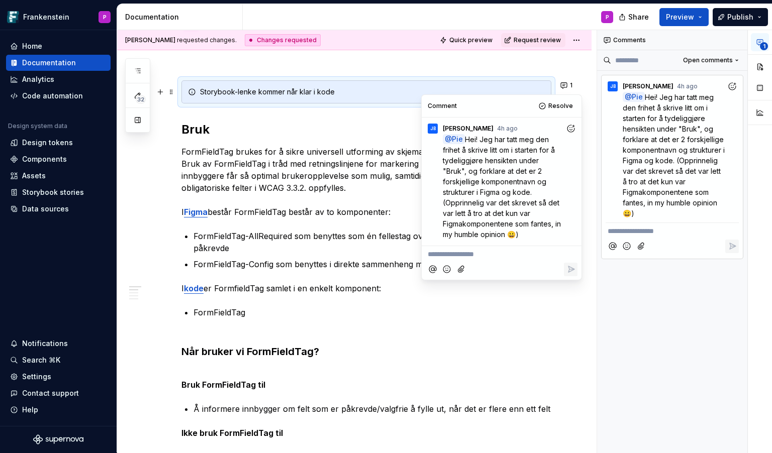
click at [347, 159] on p "FormFieldTag brukes for å sikre universell utforming av skjema og skjemafelter …" at bounding box center [366, 182] width 370 height 72
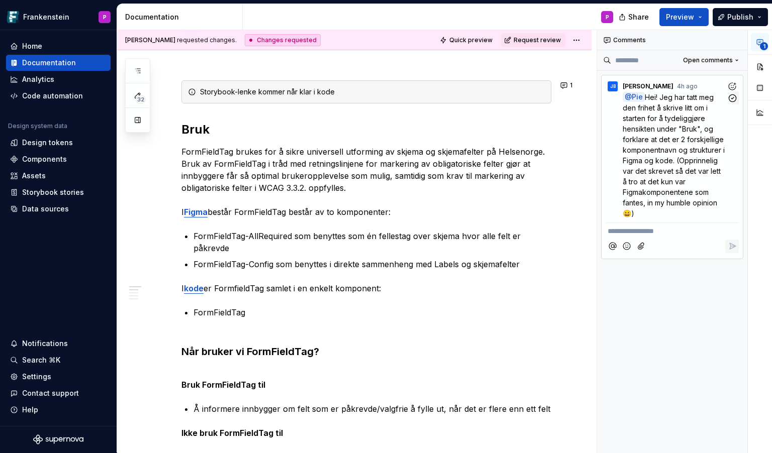
click at [657, 183] on span "Hei! Jeg har tatt meg den frihet å skrive litt om i starten for å tydeliggjøre …" at bounding box center [674, 155] width 104 height 125
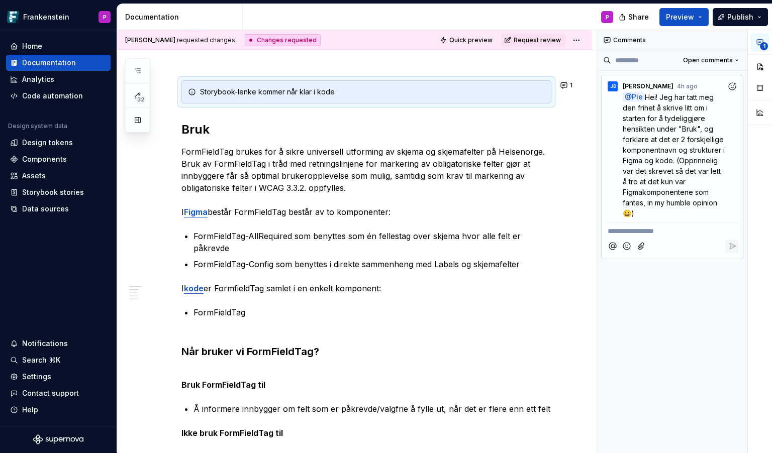
click at [634, 233] on p "**********" at bounding box center [671, 231] width 129 height 11
click at [647, 241] on span "Veldig bra! Ja, det var en stor mangel fra min side. Supert du har skrevet om o…" at bounding box center [671, 242] width 128 height 30
click at [627, 268] on icon "Add emoji" at bounding box center [626, 267] width 10 height 10
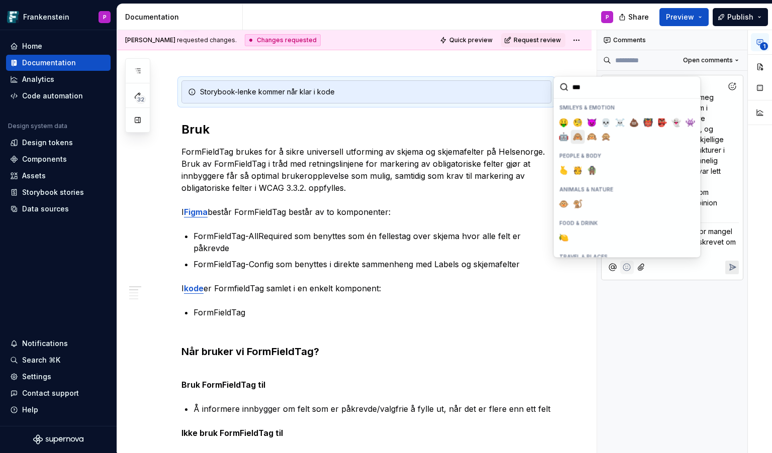
click at [577, 138] on span "🙈" at bounding box center [578, 137] width 8 height 10
type input "***"
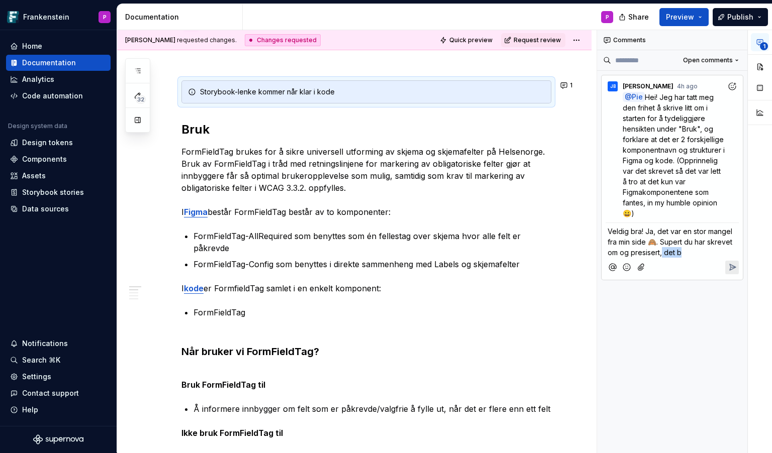
drag, startPoint x: 661, startPoint y: 254, endPoint x: 683, endPoint y: 255, distance: 22.1
click at [683, 255] on p "Veldig bra! Ja, det var en stor mangel fra min side 🙈. Supert du har skrevet om…" at bounding box center [671, 242] width 129 height 32
type textarea "*"
click at [625, 267] on icon "Add emoji" at bounding box center [626, 267] width 10 height 10
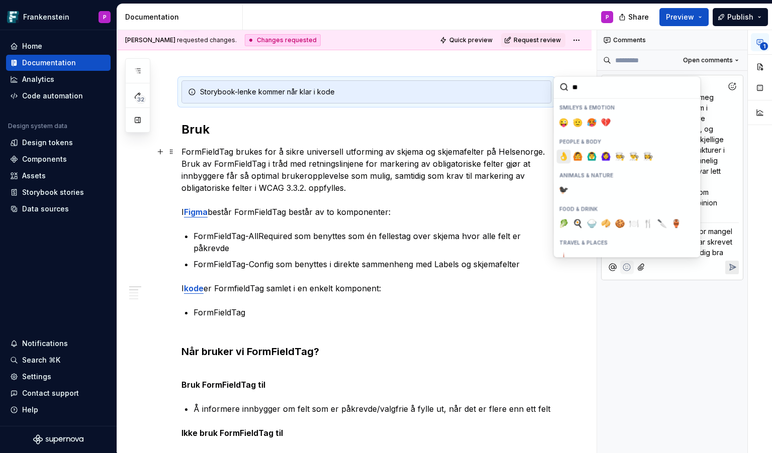
click at [561, 152] on span "👌" at bounding box center [564, 156] width 8 height 10
type input "**"
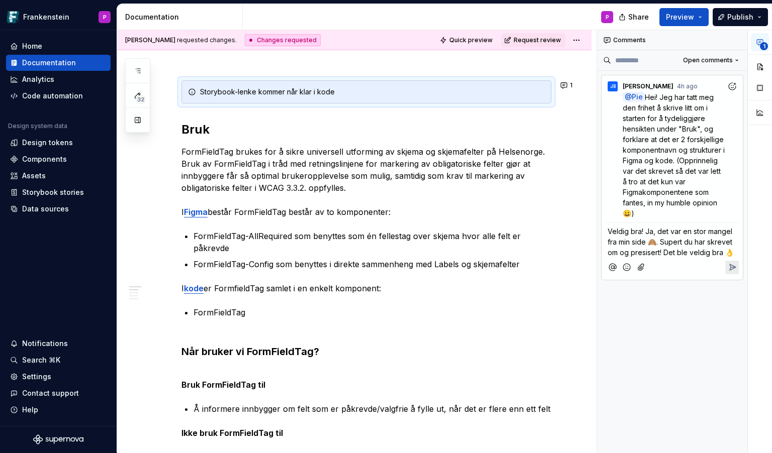
click at [732, 262] on icon "Reply" at bounding box center [732, 267] width 10 height 10
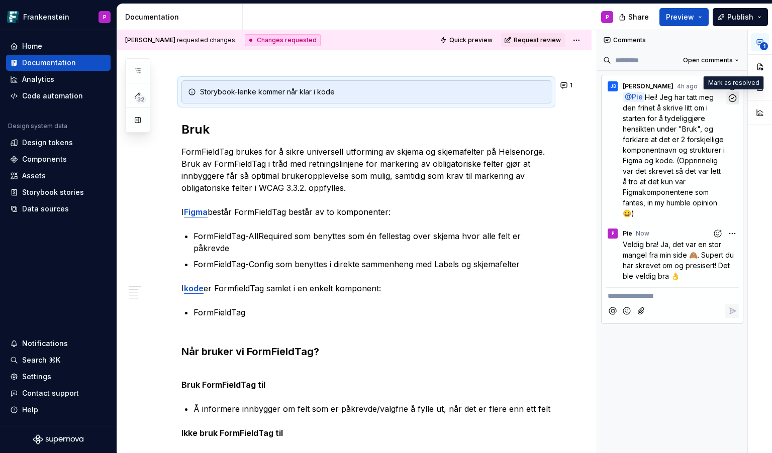
click at [730, 97] on icon "button" at bounding box center [732, 98] width 10 height 10
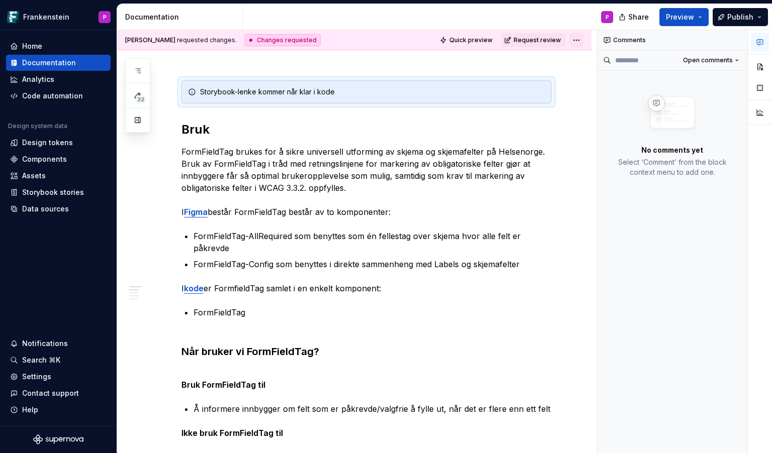
click at [583, 40] on html "Frankenstein P Home Documentation Analytics Code automation Design system data …" at bounding box center [386, 226] width 772 height 453
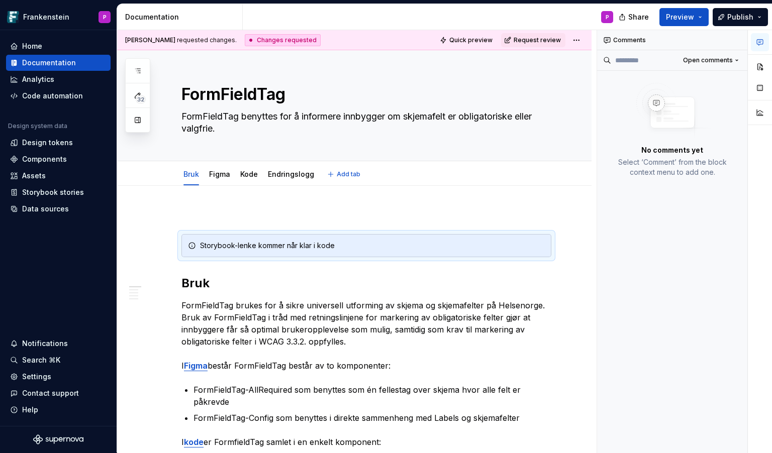
type textarea "*"
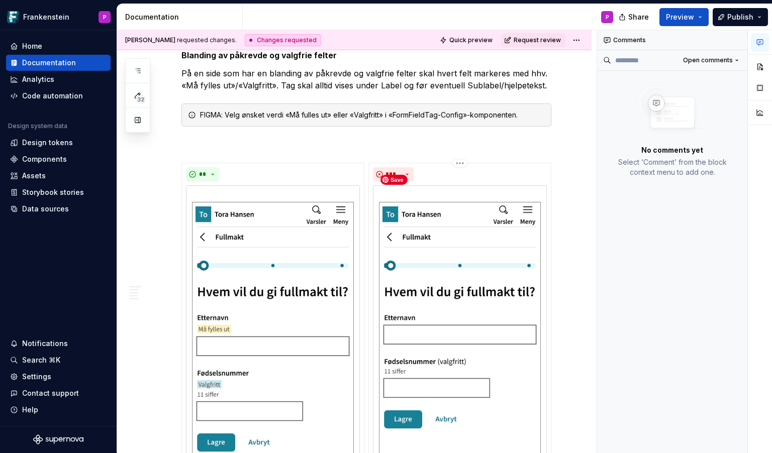
scroll to position [1288, 0]
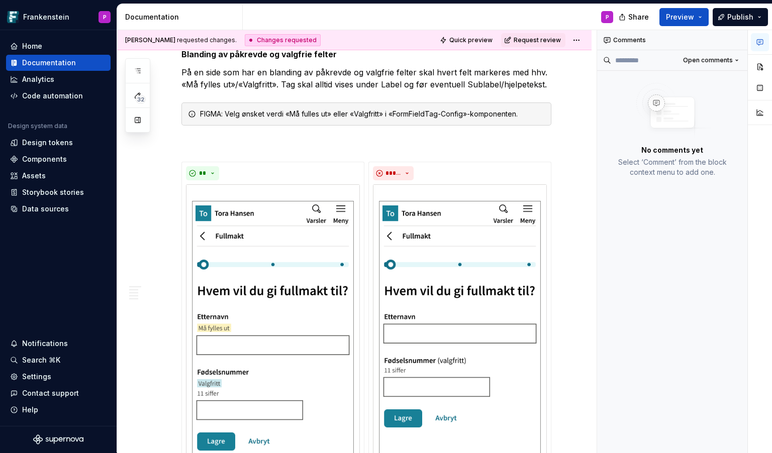
click at [307, 109] on div "FIGMA: Velg ønsket verdi «Må fulles ut» eller «Valgfritt» i «FormFieldTag-Confi…" at bounding box center [372, 114] width 345 height 10
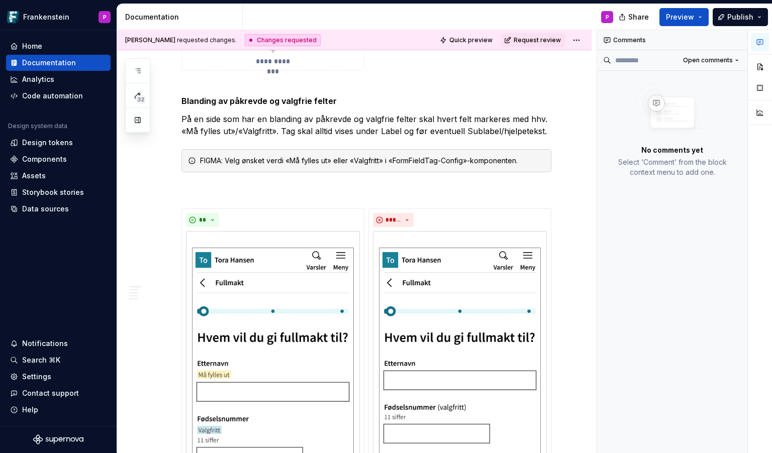
scroll to position [1240, 0]
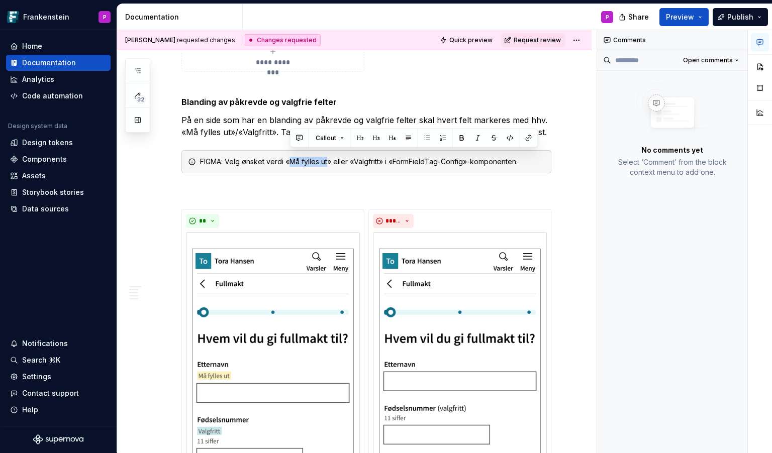
drag, startPoint x: 291, startPoint y: 157, endPoint x: 327, endPoint y: 159, distance: 36.2
click at [327, 159] on div "FIGMA: Velg ønsket verdi «Må fylles ut» eller «Valgfritt» i «FormFieldTag-Confi…" at bounding box center [372, 162] width 345 height 10
drag, startPoint x: 347, startPoint y: 155, endPoint x: 372, endPoint y: 159, distance: 25.4
click at [372, 159] on div "FIGMA: Velg ønsket verdi «Required» eller «Valgfritt» i «FormFieldTag-Config»-k…" at bounding box center [372, 162] width 345 height 10
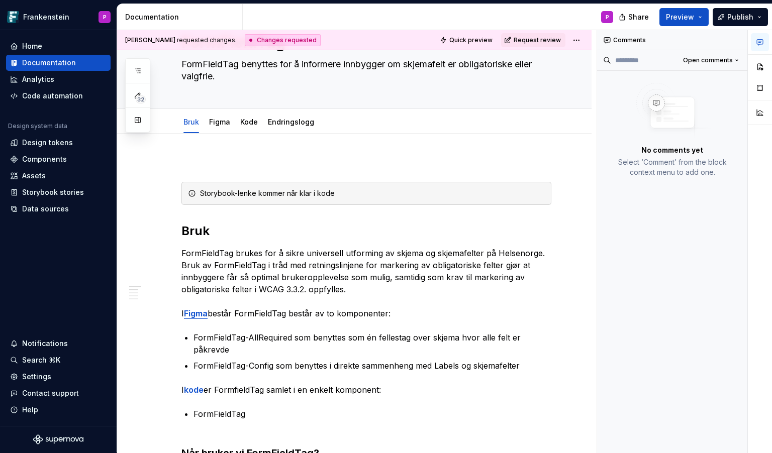
scroll to position [0, 0]
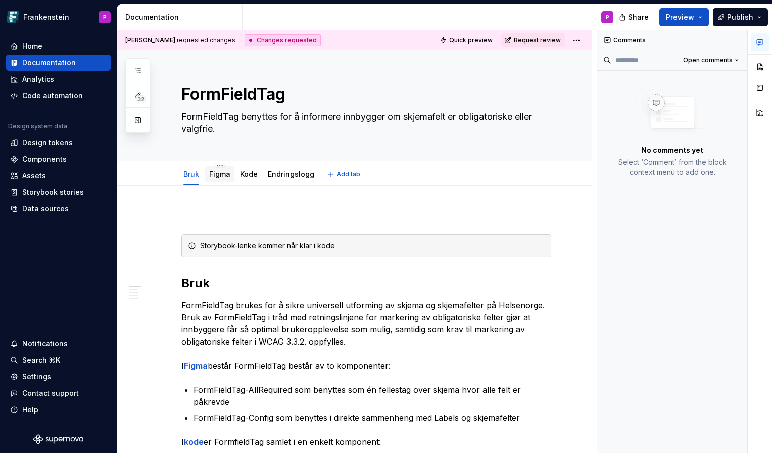
click at [228, 176] on link "Figma" at bounding box center [219, 174] width 21 height 9
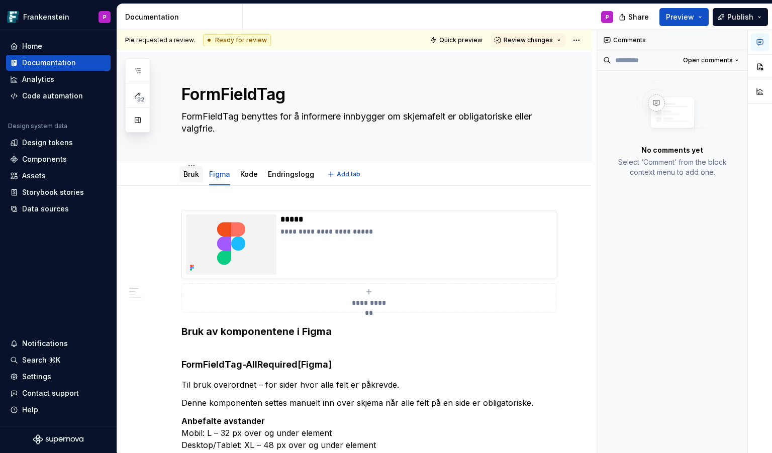
click at [192, 178] on div "Bruk" at bounding box center [191, 174] width 16 height 10
click at [190, 177] on link "Bruk" at bounding box center [191, 174] width 16 height 9
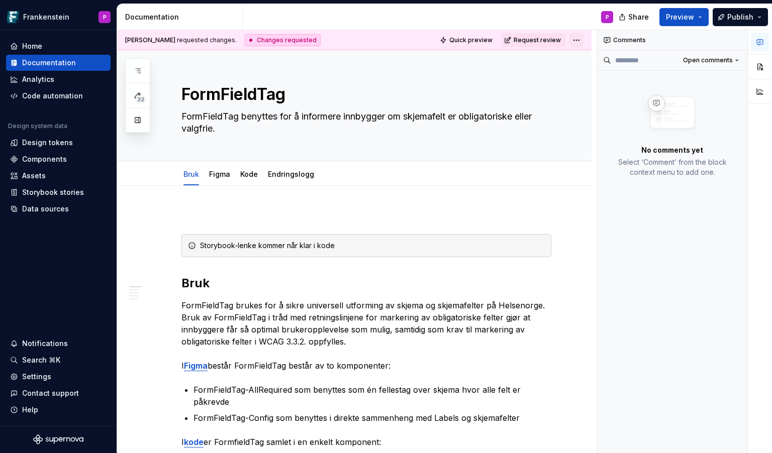
click at [580, 40] on html "Frankenstein P Home Documentation Analytics Code automation Design system data …" at bounding box center [386, 226] width 772 height 453
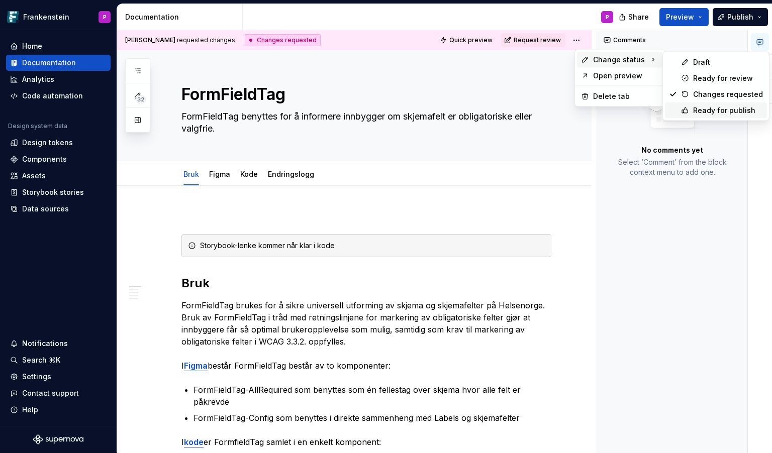
click at [705, 110] on div "Ready for publish" at bounding box center [728, 111] width 70 height 10
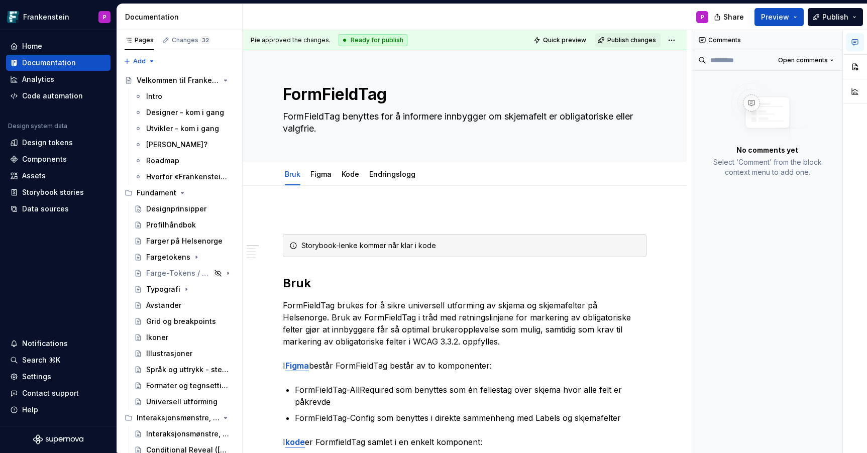
type textarea "*"
